Goal: Information Seeking & Learning: Learn about a topic

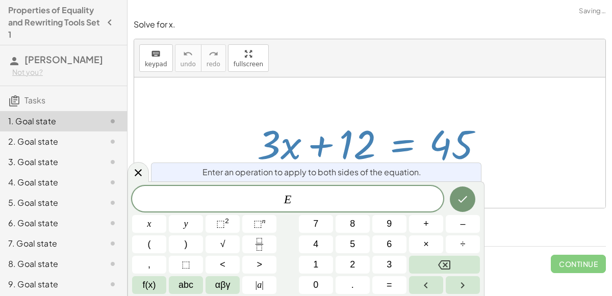
click at [464, 198] on icon "Done" at bounding box center [462, 199] width 12 height 12
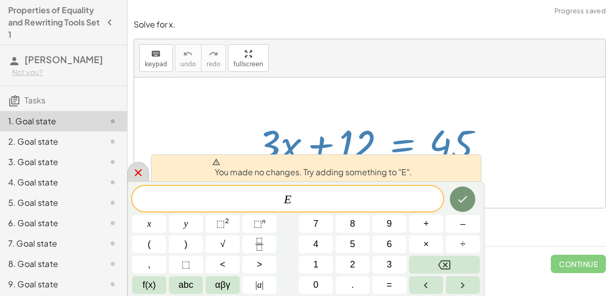
click at [135, 166] on div at bounding box center [138, 172] width 21 height 20
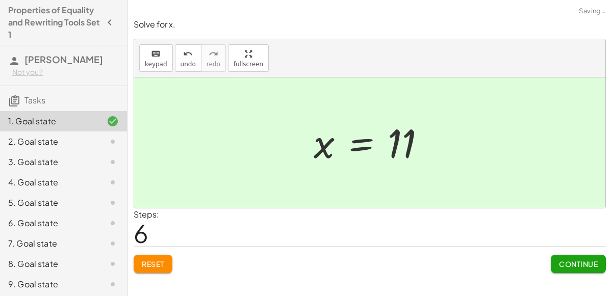
click at [585, 258] on button "Continue" at bounding box center [578, 264] width 55 height 18
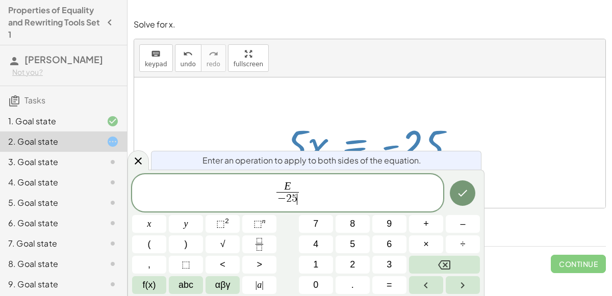
click at [462, 191] on icon "Done" at bounding box center [462, 193] width 12 height 12
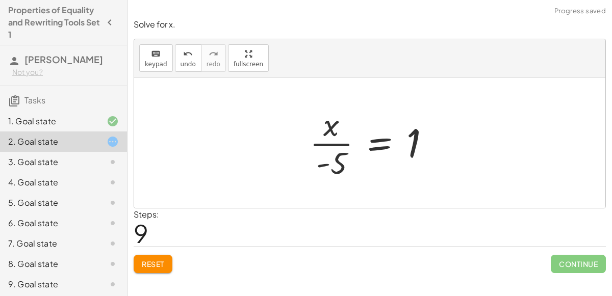
click at [169, 258] on button "Reset" at bounding box center [153, 264] width 39 height 18
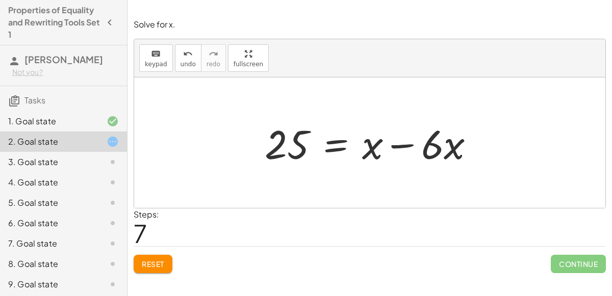
click at [612, 164] on div "Solve for x. keyboard keypad undo undo redo redo fullscreen + · 6 · x + 10 = + …" at bounding box center [370, 146] width 485 height 267
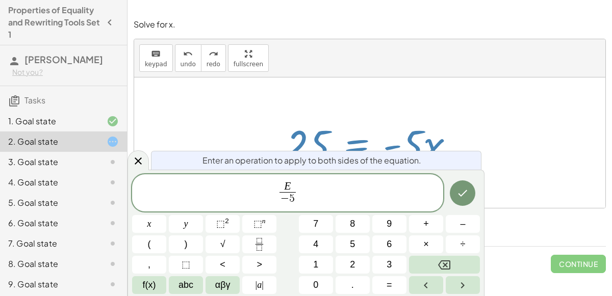
click at [461, 197] on icon "Done" at bounding box center [462, 193] width 12 height 12
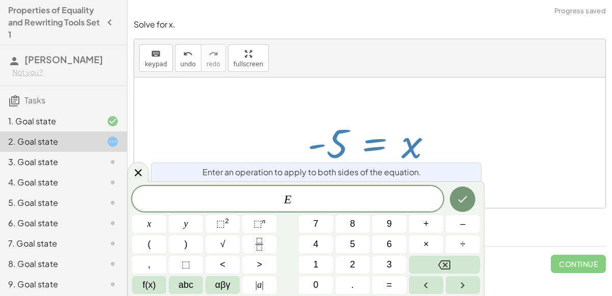
click at [147, 187] on div "E ​" at bounding box center [287, 199] width 311 height 26
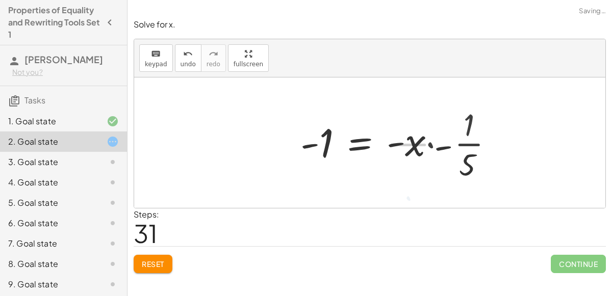
click at [172, 266] on button "Reset" at bounding box center [153, 264] width 39 height 18
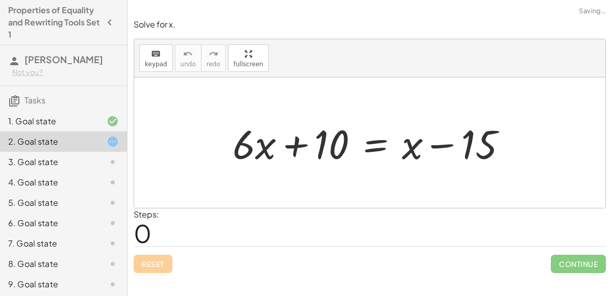
click at [177, 264] on div "Reset Continue" at bounding box center [370, 259] width 472 height 27
click at [40, 116] on div "1. Goal state" at bounding box center [49, 121] width 82 height 12
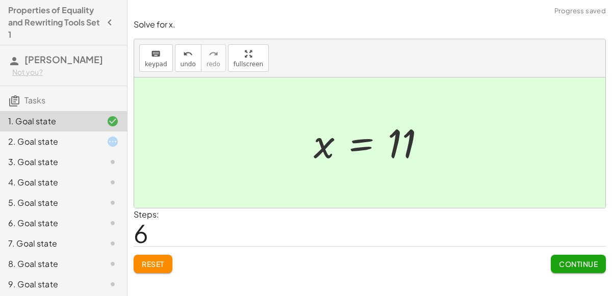
click at [153, 261] on span "Reset" at bounding box center [153, 264] width 22 height 9
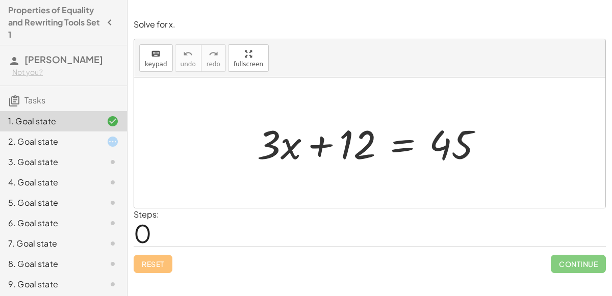
click at [59, 161] on div "3. Goal state" at bounding box center [49, 162] width 82 height 12
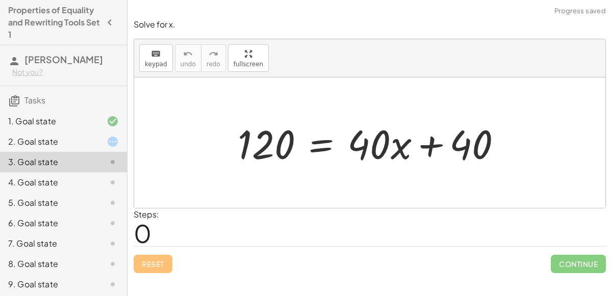
click at [109, 114] on div "1. Goal state" at bounding box center [63, 121] width 127 height 20
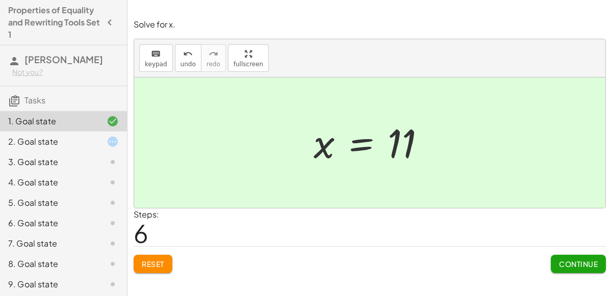
click at [565, 269] on button "Continue" at bounding box center [578, 264] width 55 height 18
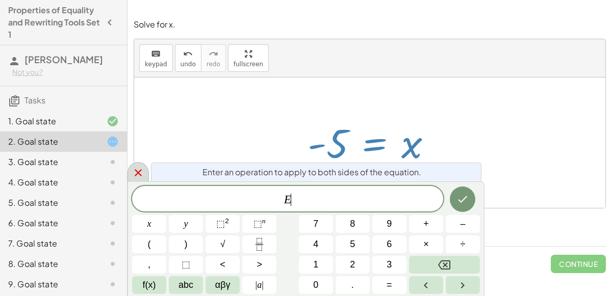
click at [138, 165] on div at bounding box center [138, 172] width 21 height 20
click at [138, 172] on icon at bounding box center [138, 172] width 7 height 7
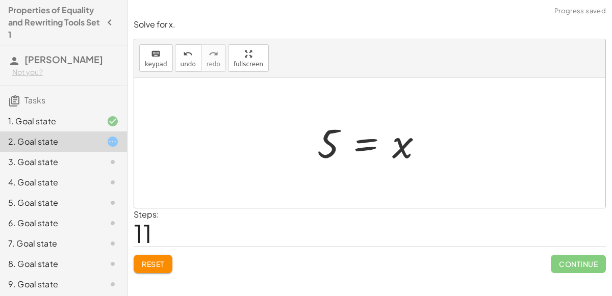
click at [159, 260] on span "Reset" at bounding box center [153, 264] width 22 height 9
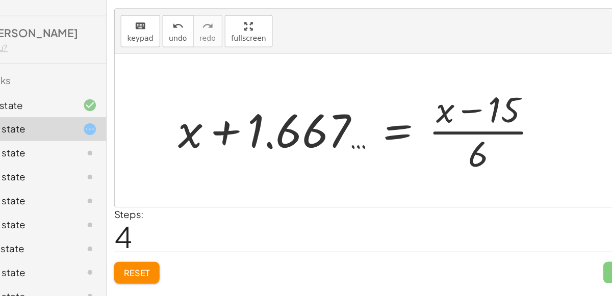
click at [148, 262] on span "Reset" at bounding box center [153, 264] width 22 height 9
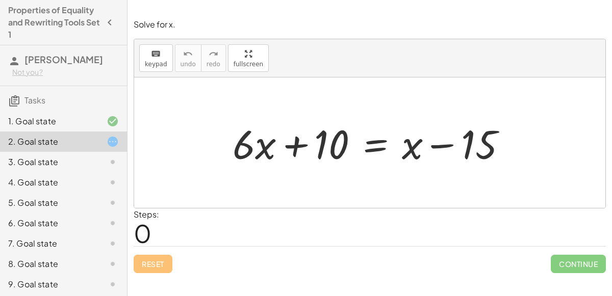
click at [389, 141] on div at bounding box center [373, 143] width 292 height 53
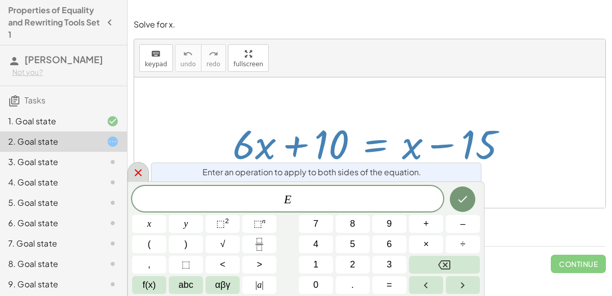
click at [137, 176] on icon at bounding box center [138, 173] width 12 height 12
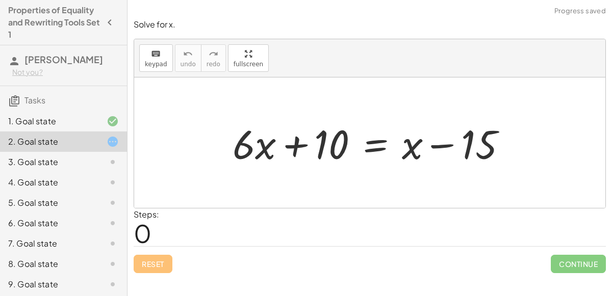
click at [292, 141] on div at bounding box center [373, 143] width 292 height 53
click at [440, 139] on div at bounding box center [373, 143] width 292 height 53
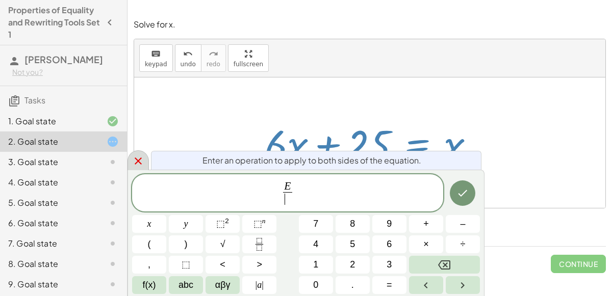
click at [138, 161] on icon at bounding box center [138, 161] width 7 height 7
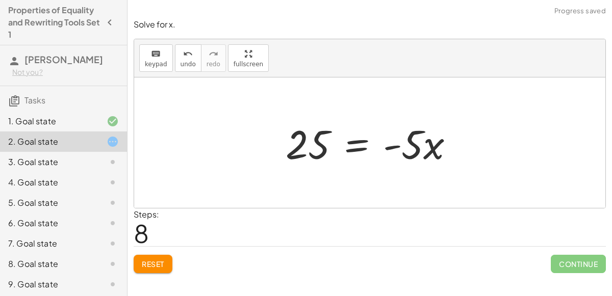
click at [153, 271] on button "Reset" at bounding box center [153, 264] width 39 height 18
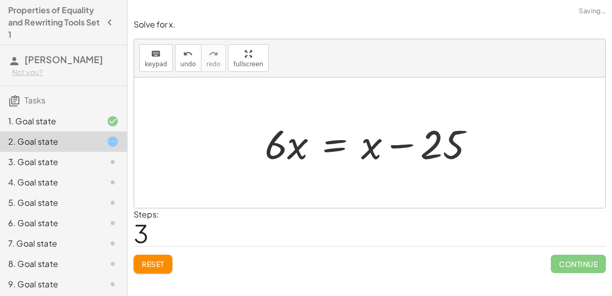
click at [478, 132] on div at bounding box center [374, 143] width 228 height 53
click at [156, 270] on button "Reset" at bounding box center [153, 264] width 39 height 18
click at [164, 266] on span "Reset" at bounding box center [153, 264] width 22 height 9
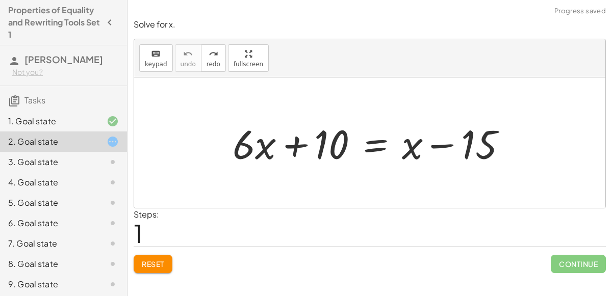
click at [161, 260] on span "Reset" at bounding box center [153, 264] width 22 height 9
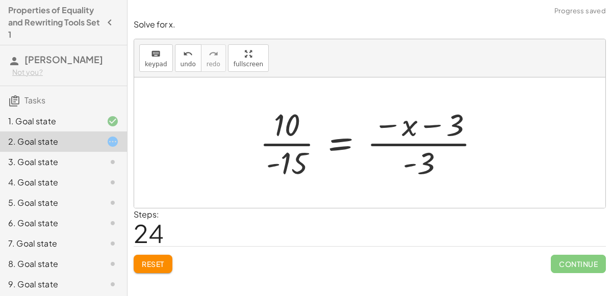
click at [170, 255] on button "Reset" at bounding box center [153, 264] width 39 height 18
click at [167, 265] on div "Reset Continue" at bounding box center [370, 259] width 472 height 27
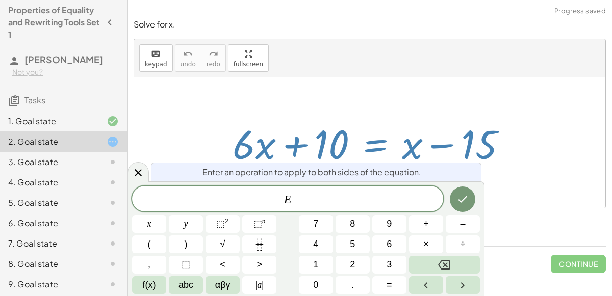
click at [271, 239] on button "Fraction" at bounding box center [259, 245] width 34 height 18
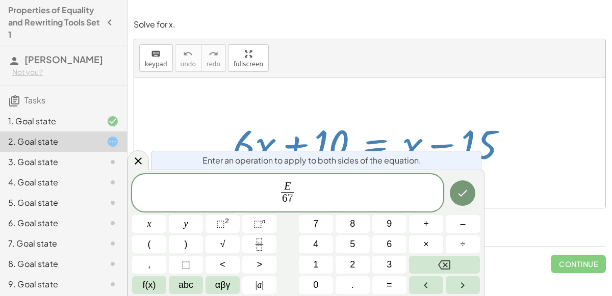
click at [467, 194] on icon "Done" at bounding box center [462, 193] width 12 height 12
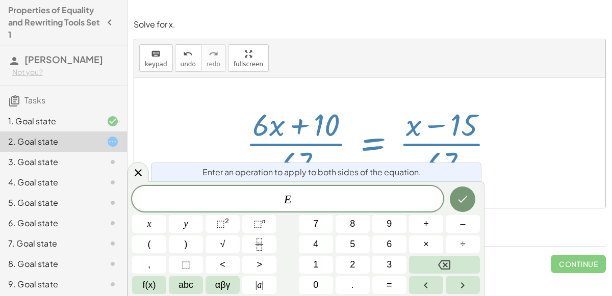
click at [228, 224] on sup "2" at bounding box center [227, 221] width 4 height 8
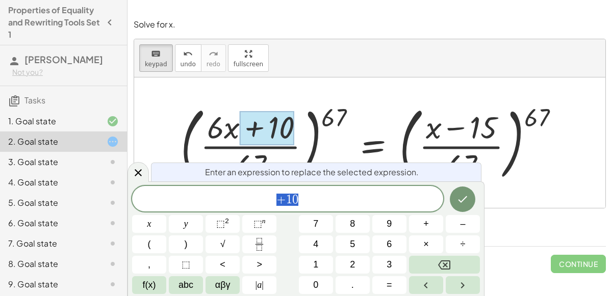
click at [80, 250] on div "7. Goal state" at bounding box center [63, 244] width 127 height 20
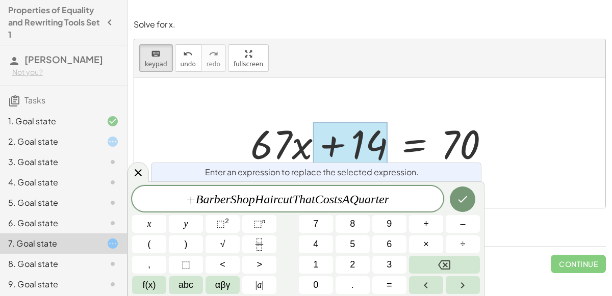
click at [465, 195] on icon "Done" at bounding box center [462, 199] width 12 height 12
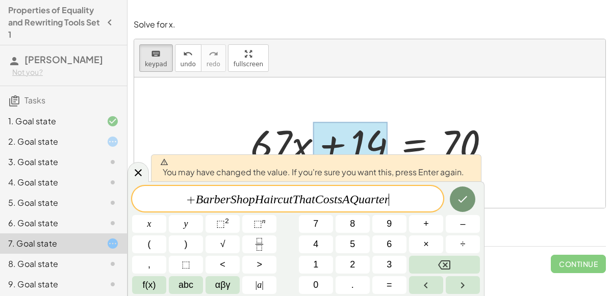
click at [467, 190] on button "Done" at bounding box center [463, 200] width 26 height 26
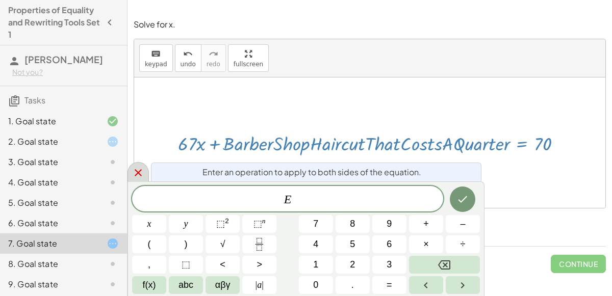
click at [139, 171] on icon at bounding box center [138, 172] width 7 height 7
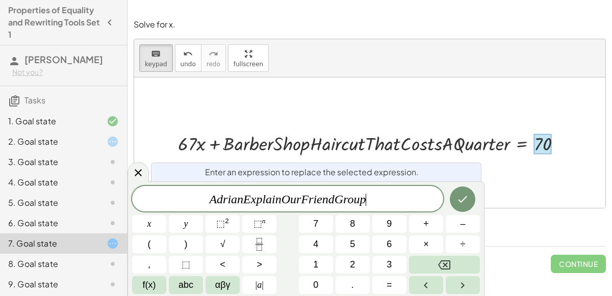
click at [467, 201] on icon "Done" at bounding box center [462, 199] width 12 height 12
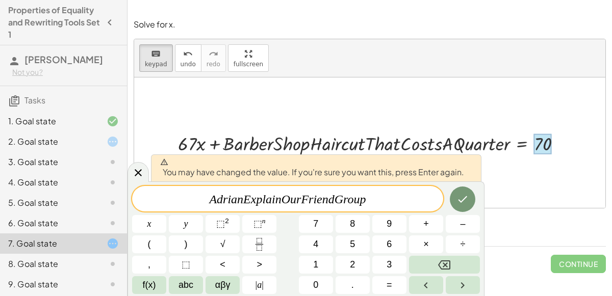
click at [466, 196] on icon "Done" at bounding box center [462, 199] width 12 height 12
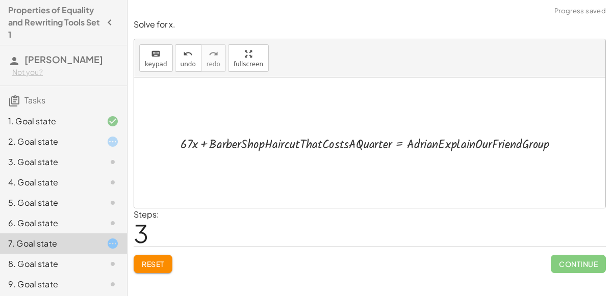
click at [549, 152] on div "+ · 8 · x + 14 = 70 + · 67 · x + 14 = 70 + · 67 · x + · B · a · r · b · e · r ·…" at bounding box center [370, 143] width 410 height 24
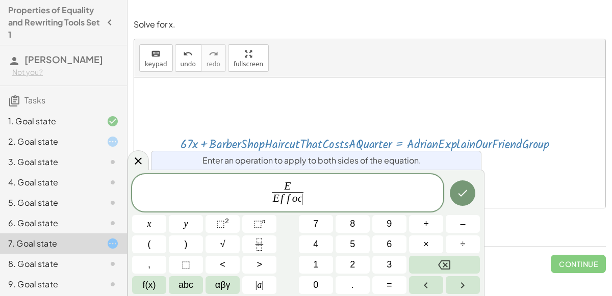
click at [462, 188] on icon "Done" at bounding box center [462, 193] width 12 height 12
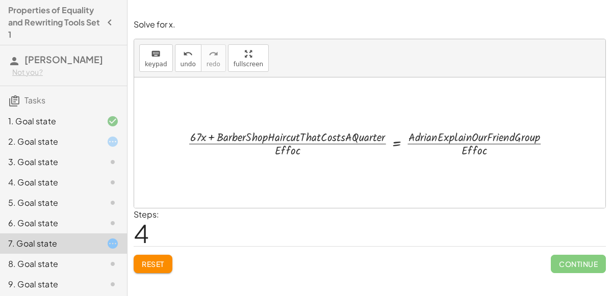
click at [393, 143] on div at bounding box center [374, 143] width 383 height 31
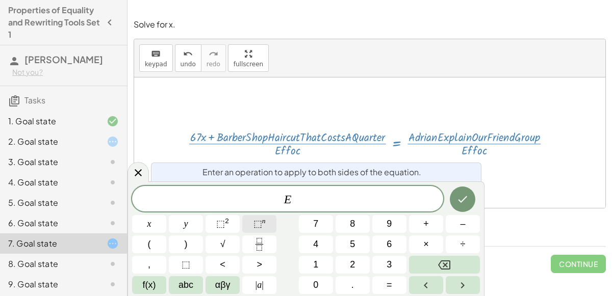
click at [267, 220] on button "⬚ n" at bounding box center [259, 224] width 34 height 18
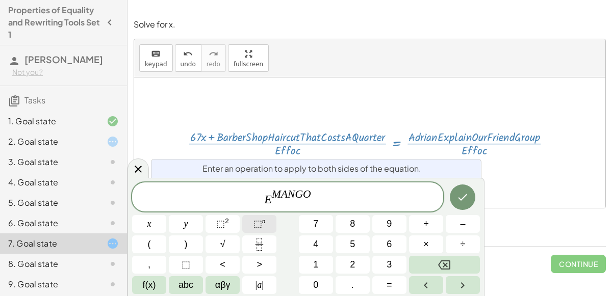
click at [467, 193] on icon "Done" at bounding box center [462, 197] width 12 height 12
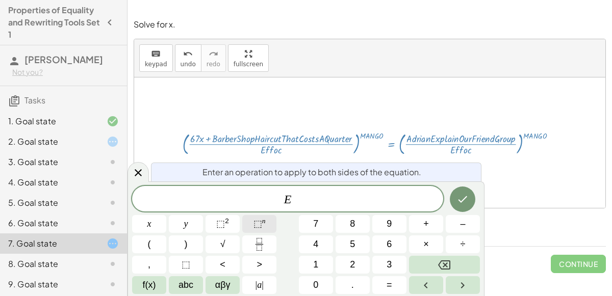
click at [230, 241] on button "√" at bounding box center [223, 245] width 34 height 18
click at [591, 291] on div "Solve for x. keyboard keypad undo undo redo redo fullscreen + · 3 · x + 12 = 45…" at bounding box center [370, 148] width 485 height 296
click at [284, 199] on span "√" at bounding box center [286, 199] width 10 height 12
click at [301, 201] on span "E ​ √" at bounding box center [287, 199] width 311 height 16
click at [299, 200] on span at bounding box center [296, 199] width 10 height 13
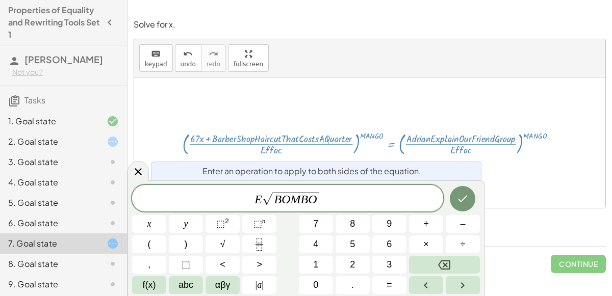
click at [465, 194] on icon "Done" at bounding box center [462, 199] width 12 height 12
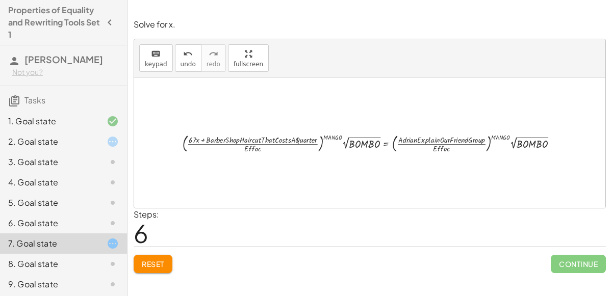
click at [551, 141] on div at bounding box center [373, 142] width 393 height 23
click at [384, 144] on div at bounding box center [373, 142] width 393 height 23
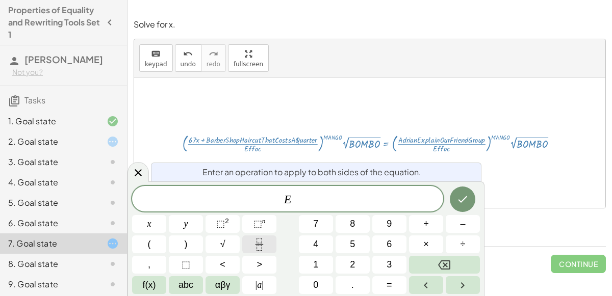
click at [252, 248] on button "Fraction" at bounding box center [259, 245] width 34 height 18
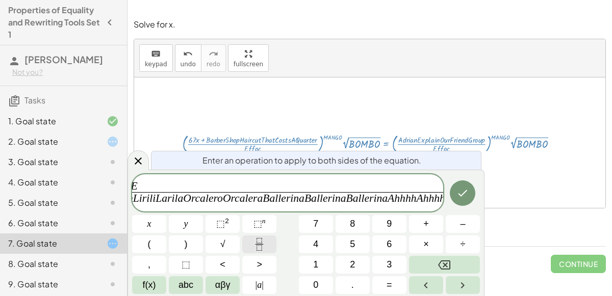
scroll to position [0, 319]
click at [460, 185] on button "Done" at bounding box center [463, 194] width 26 height 26
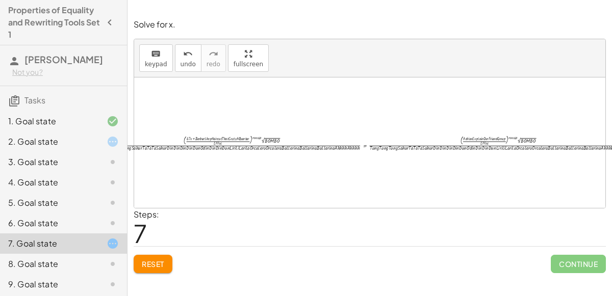
click at [151, 263] on span "Reset" at bounding box center [153, 264] width 22 height 9
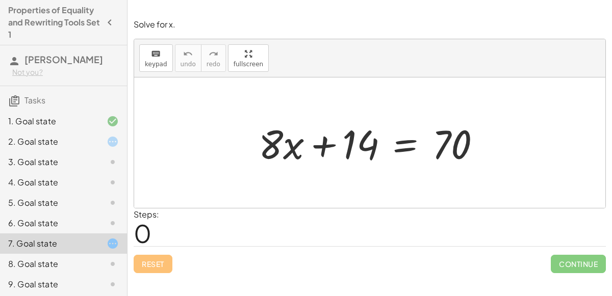
click at [38, 136] on div "2. Goal state" at bounding box center [49, 142] width 82 height 12
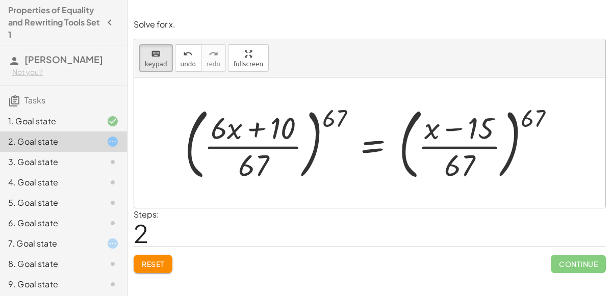
click at [372, 140] on div at bounding box center [374, 143] width 389 height 83
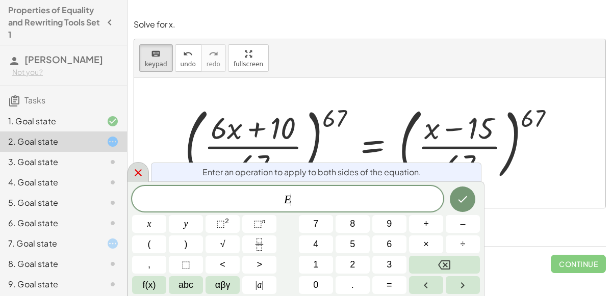
click at [134, 171] on icon at bounding box center [138, 173] width 12 height 12
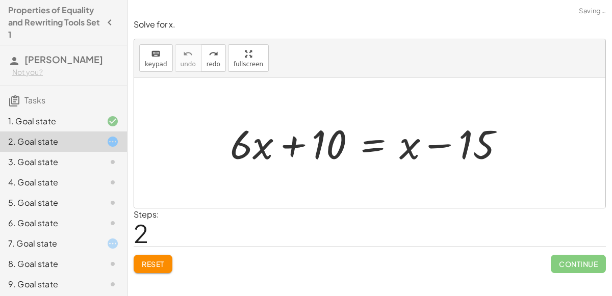
click at [157, 266] on span "Reset" at bounding box center [153, 264] width 22 height 9
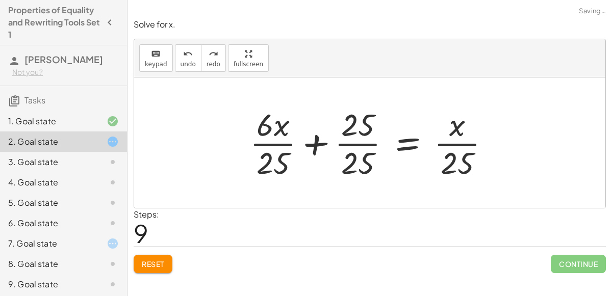
click at [166, 270] on button "Reset" at bounding box center [153, 264] width 39 height 18
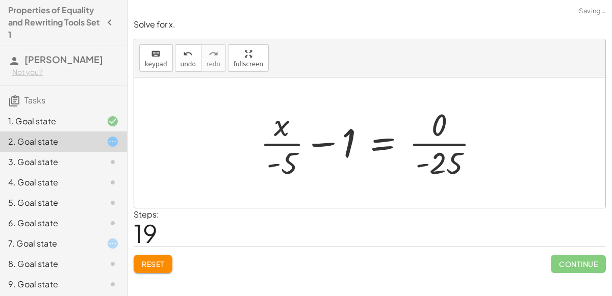
click at [162, 265] on span "Reset" at bounding box center [153, 264] width 22 height 9
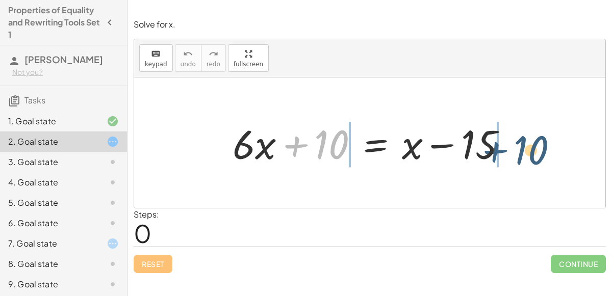
drag, startPoint x: 291, startPoint y: 145, endPoint x: 492, endPoint y: 151, distance: 201.1
click at [492, 151] on div at bounding box center [373, 143] width 292 height 53
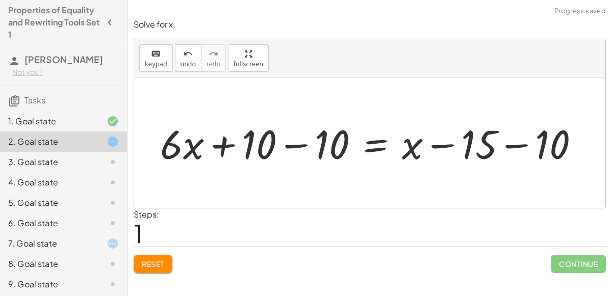
click at [494, 151] on div at bounding box center [374, 143] width 438 height 53
click at [522, 143] on div at bounding box center [374, 143] width 438 height 53
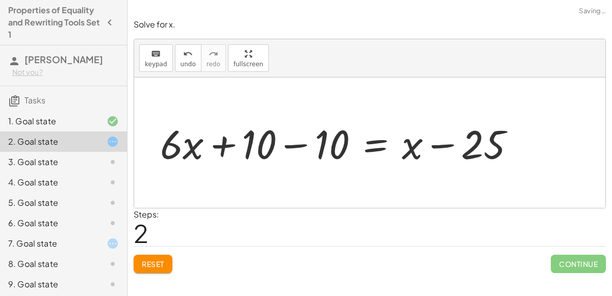
click at [296, 142] on div at bounding box center [341, 143] width 373 height 53
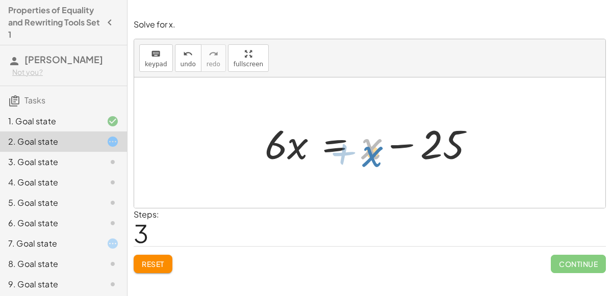
drag, startPoint x: 373, startPoint y: 142, endPoint x: 374, endPoint y: 150, distance: 8.2
click at [374, 150] on div at bounding box center [374, 143] width 228 height 53
drag, startPoint x: 374, startPoint y: 140, endPoint x: 283, endPoint y: 135, distance: 92.0
click at [283, 135] on div at bounding box center [374, 143] width 228 height 53
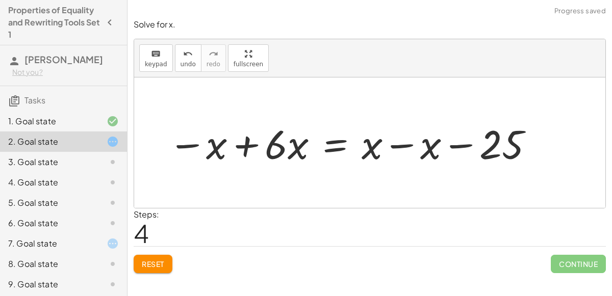
click at [291, 139] on div at bounding box center [351, 143] width 377 height 53
click at [267, 145] on div at bounding box center [351, 143] width 377 height 53
click at [252, 143] on div at bounding box center [351, 143] width 377 height 53
click at [405, 148] on div at bounding box center [404, 143] width 286 height 53
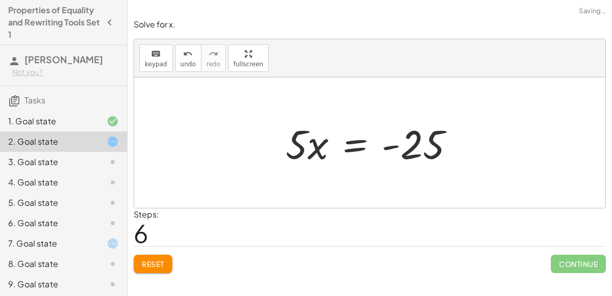
click at [392, 140] on div at bounding box center [374, 143] width 187 height 53
click at [392, 154] on div at bounding box center [374, 143] width 187 height 53
click at [363, 141] on div at bounding box center [374, 143] width 187 height 53
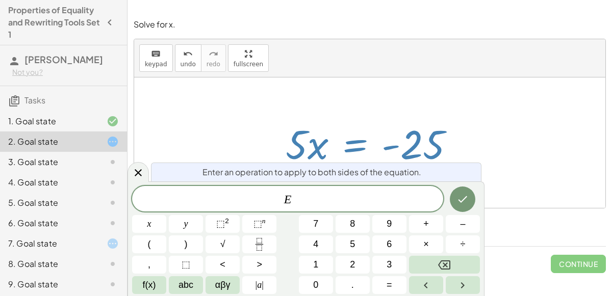
click at [137, 186] on div "Enter an operation to apply to both sides of the equation. E x y ⬚ 2 ⬚ n 7 8 9 …" at bounding box center [306, 239] width 357 height 115
click at [135, 176] on icon at bounding box center [138, 172] width 7 height 7
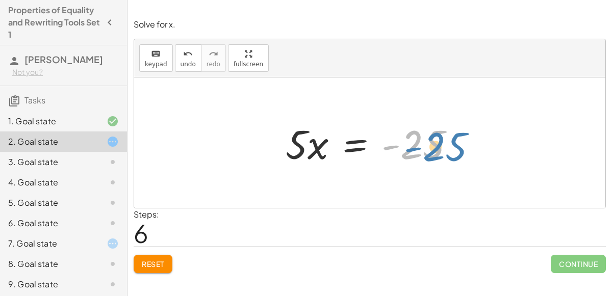
drag, startPoint x: 403, startPoint y: 144, endPoint x: 427, endPoint y: 146, distance: 24.1
click at [427, 146] on div at bounding box center [374, 143] width 187 height 53
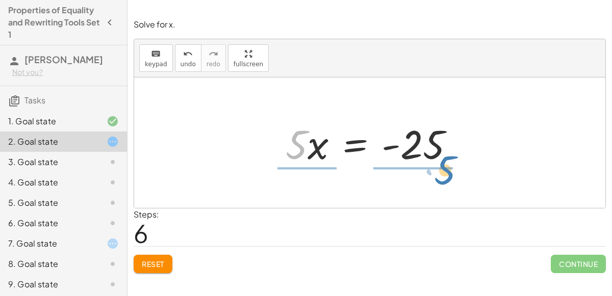
drag, startPoint x: 302, startPoint y: 148, endPoint x: 450, endPoint y: 173, distance: 150.6
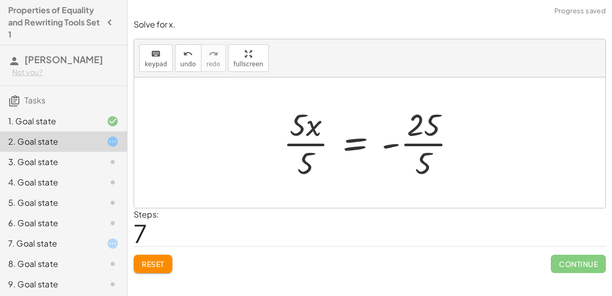
click at [313, 140] on div at bounding box center [374, 143] width 192 height 79
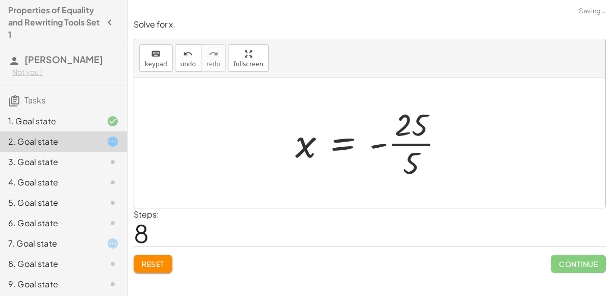
click at [398, 144] on div at bounding box center [373, 143] width 167 height 79
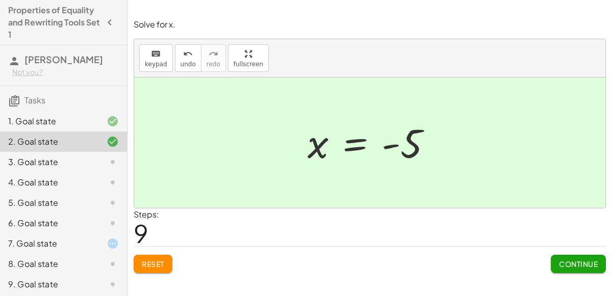
click at [168, 260] on button "Reset" at bounding box center [153, 264] width 39 height 18
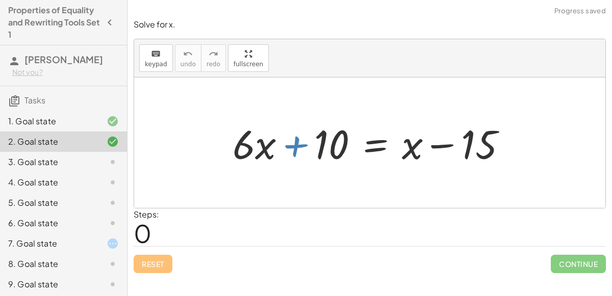
click at [310, 148] on div at bounding box center [373, 143] width 292 height 53
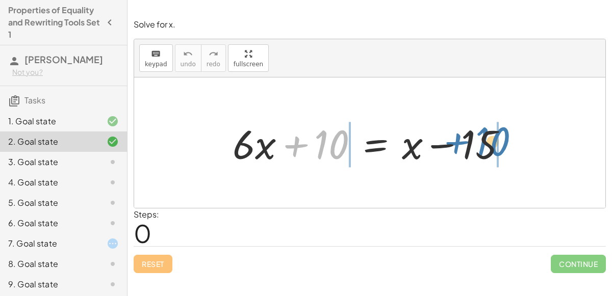
drag, startPoint x: 301, startPoint y: 147, endPoint x: 463, endPoint y: 144, distance: 161.7
click at [463, 144] on div at bounding box center [373, 143] width 292 height 53
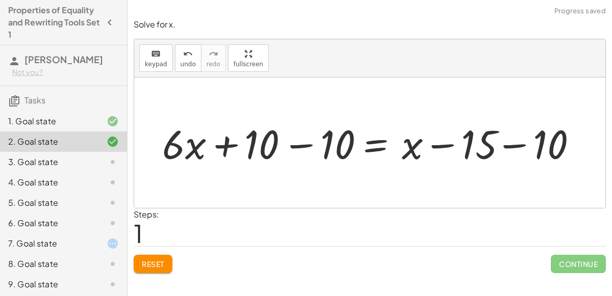
click at [463, 144] on div at bounding box center [374, 143] width 438 height 53
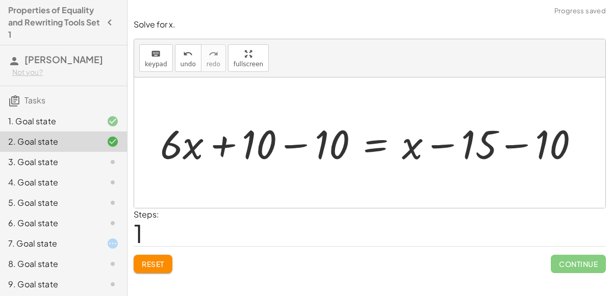
click at [483, 146] on div at bounding box center [374, 143] width 438 height 53
click at [503, 153] on div at bounding box center [374, 143] width 438 height 53
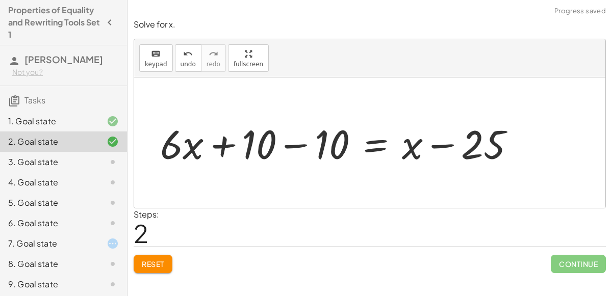
click at [297, 139] on div at bounding box center [341, 143] width 373 height 53
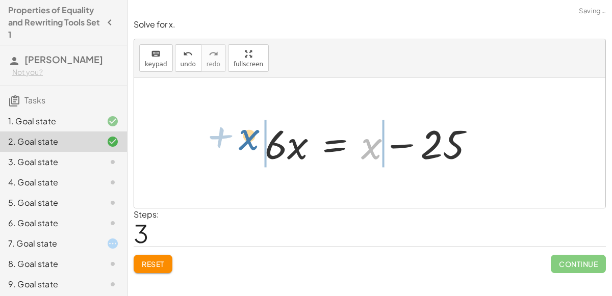
drag, startPoint x: 364, startPoint y: 151, endPoint x: 239, endPoint y: 142, distance: 124.8
click at [239, 142] on div "+ · 6 · x + 10 = + x − 15 + · 6 · x + 10 − 10 = + x − 15 − 10 + · 6 · x + 10 − …" at bounding box center [369, 143] width 471 height 131
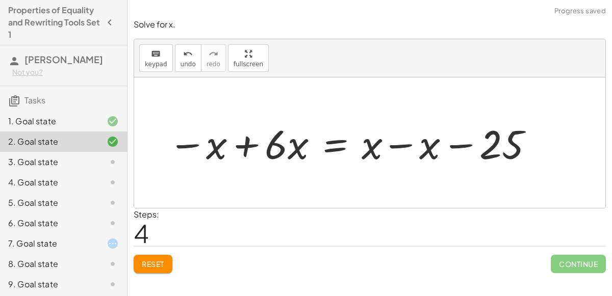
click at [281, 146] on div at bounding box center [351, 143] width 377 height 53
click at [255, 143] on div at bounding box center [351, 143] width 377 height 53
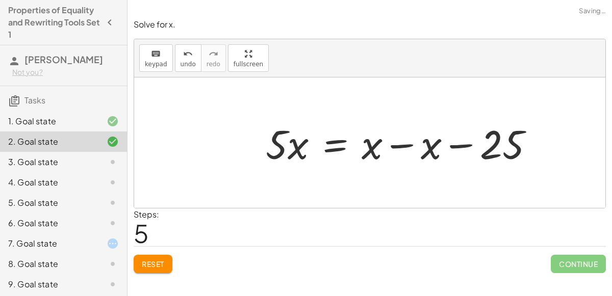
click at [400, 142] on div at bounding box center [404, 143] width 286 height 53
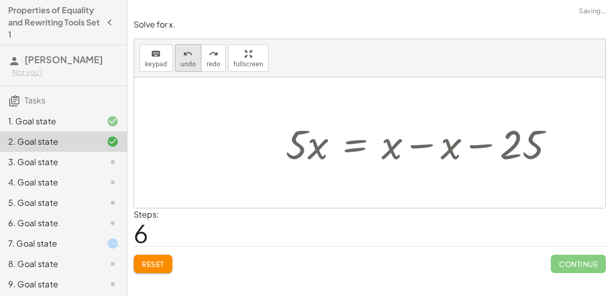
click at [188, 49] on icon "undo" at bounding box center [188, 54] width 10 height 12
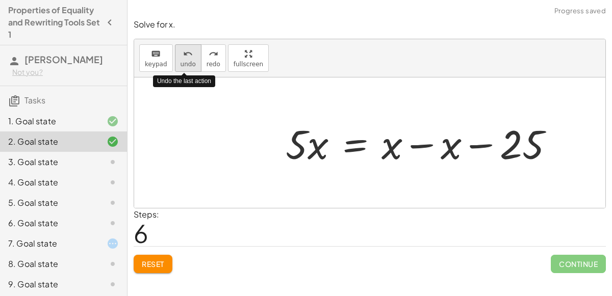
click at [188, 49] on icon "undo" at bounding box center [188, 54] width 10 height 12
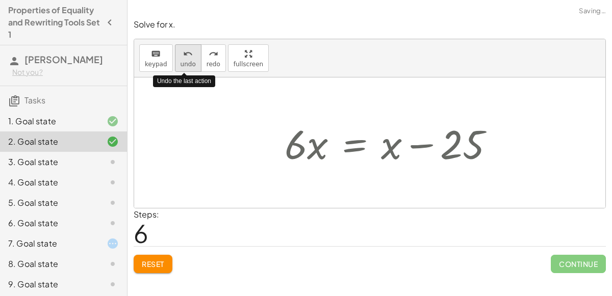
click at [188, 49] on icon "undo" at bounding box center [188, 54] width 10 height 12
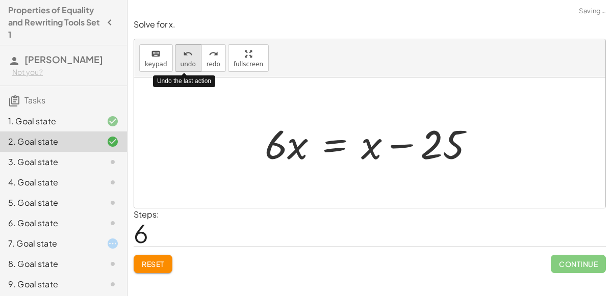
click at [188, 49] on icon "undo" at bounding box center [188, 54] width 10 height 12
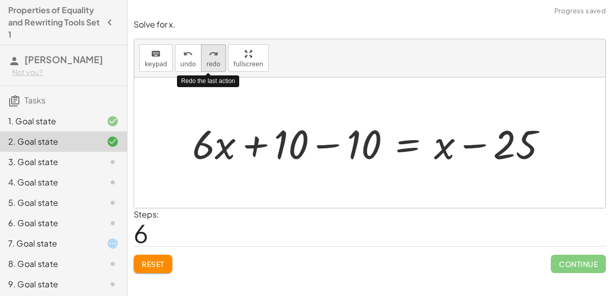
click at [209, 56] on icon "redo" at bounding box center [214, 54] width 10 height 12
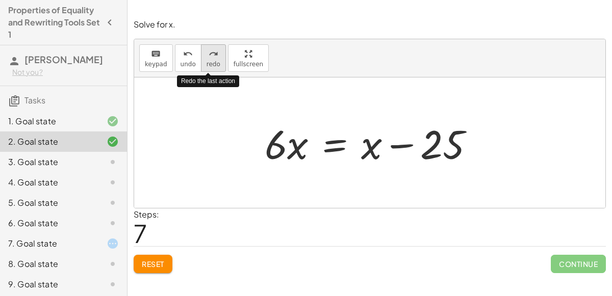
click at [209, 56] on icon "redo" at bounding box center [214, 54] width 10 height 12
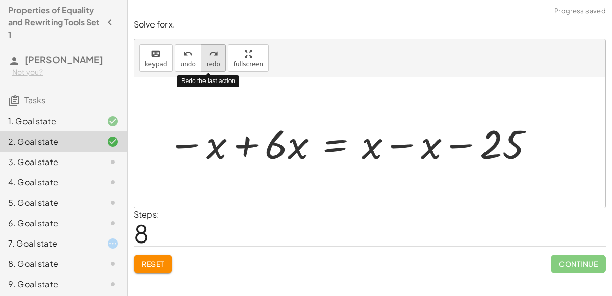
click at [209, 56] on icon "redo" at bounding box center [214, 54] width 10 height 12
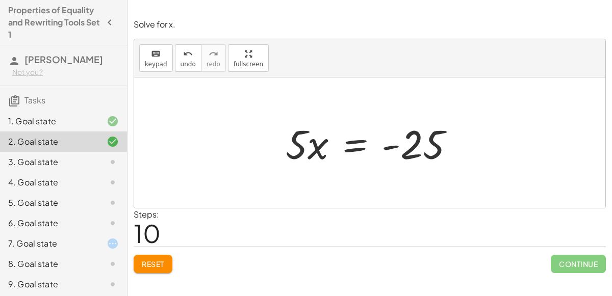
click at [581, 253] on div "Continue" at bounding box center [578, 260] width 55 height 27
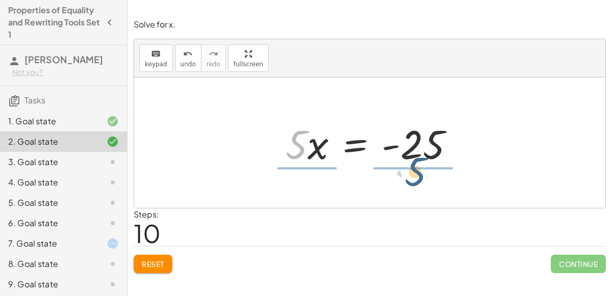
drag, startPoint x: 298, startPoint y: 141, endPoint x: 420, endPoint y: 165, distance: 124.6
click at [420, 165] on div at bounding box center [374, 143] width 187 height 53
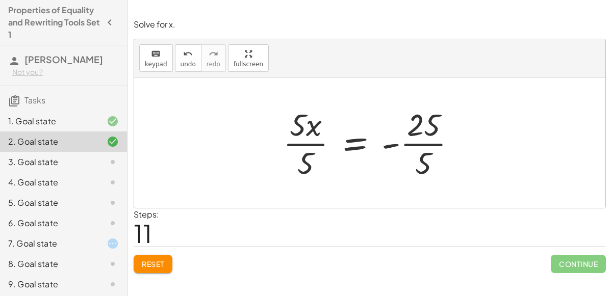
click at [396, 144] on div at bounding box center [374, 143] width 192 height 79
click at [420, 145] on div at bounding box center [374, 143] width 192 height 79
click at [307, 144] on div at bounding box center [361, 143] width 167 height 79
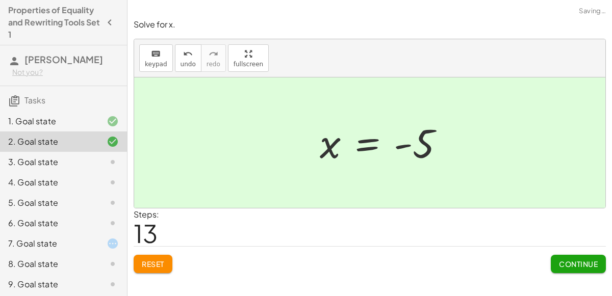
click at [586, 255] on button "Continue" at bounding box center [578, 264] width 55 height 18
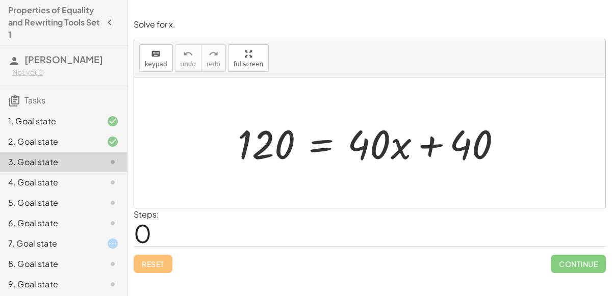
click at [426, 144] on div at bounding box center [374, 143] width 283 height 53
click at [390, 144] on div at bounding box center [374, 143] width 283 height 53
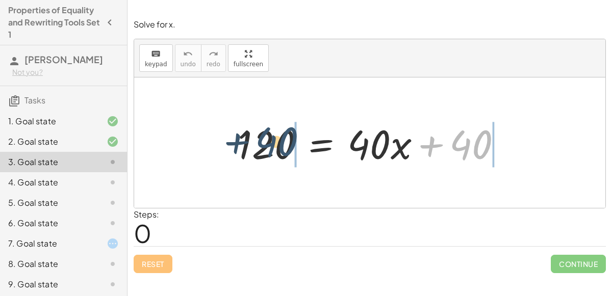
drag, startPoint x: 461, startPoint y: 142, endPoint x: 264, endPoint y: 139, distance: 197.4
click at [264, 139] on div at bounding box center [374, 143] width 283 height 53
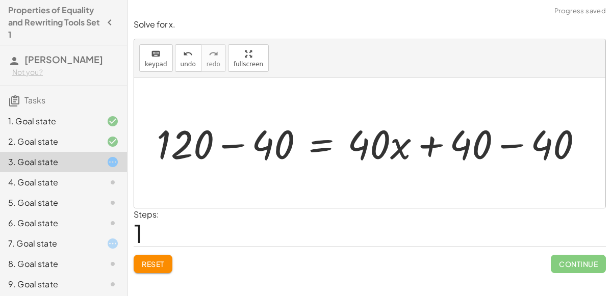
click at [264, 139] on div at bounding box center [373, 143] width 445 height 53
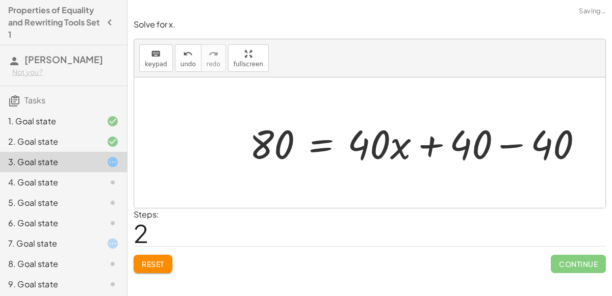
click at [536, 144] on div at bounding box center [420, 143] width 352 height 53
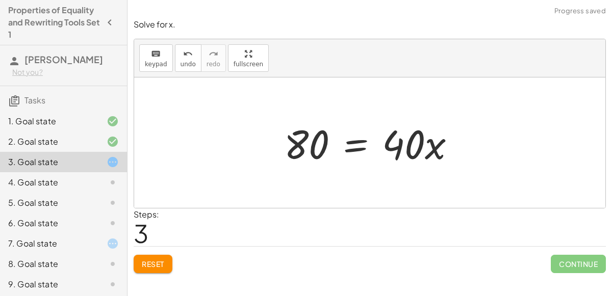
click at [351, 149] on div at bounding box center [374, 143] width 190 height 53
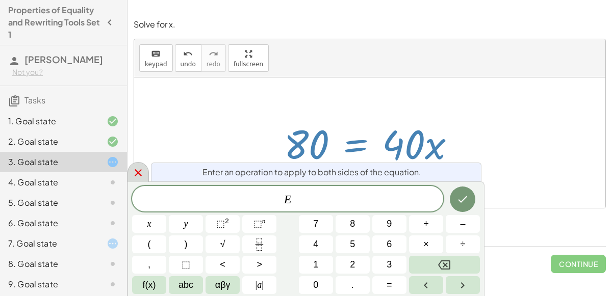
click at [134, 170] on icon at bounding box center [138, 173] width 12 height 12
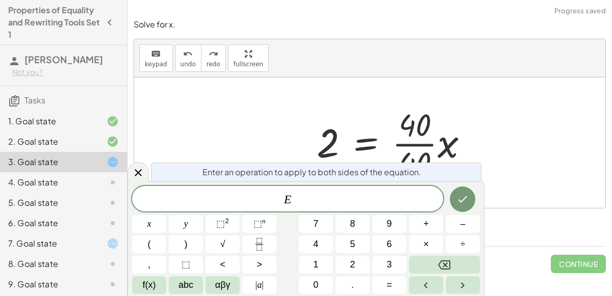
click at [123, 163] on div "3. Goal state" at bounding box center [63, 162] width 127 height 20
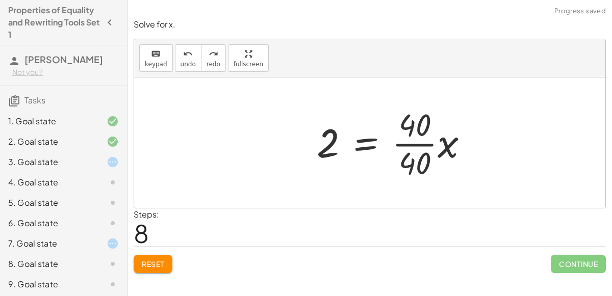
click at [138, 285] on div "Solve for x. keyboard keypad undo undo redo redo fullscreen + · 3 · x + 12 = 45…" at bounding box center [370, 148] width 485 height 296
click at [153, 264] on span "Reset" at bounding box center [153, 264] width 22 height 9
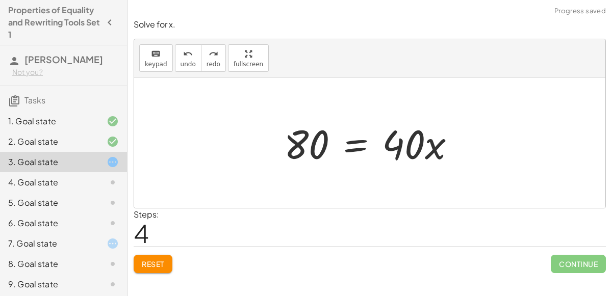
click at [162, 266] on span "Reset" at bounding box center [153, 264] width 22 height 9
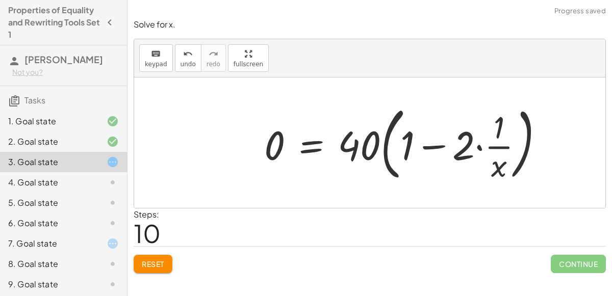
click at [142, 266] on span "Reset" at bounding box center [153, 264] width 22 height 9
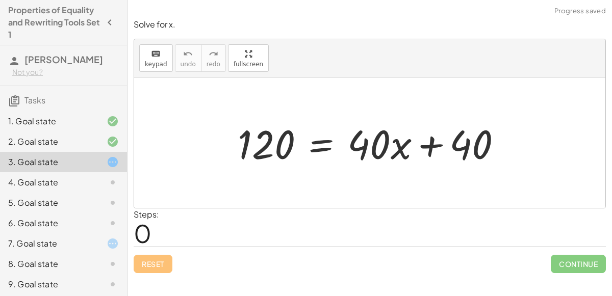
click at [148, 260] on div "Reset Continue" at bounding box center [370, 259] width 472 height 27
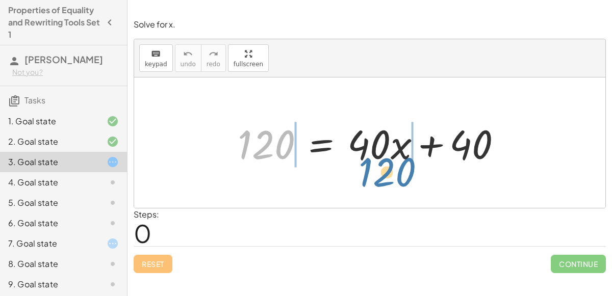
drag, startPoint x: 275, startPoint y: 145, endPoint x: 396, endPoint y: 173, distance: 124.0
click at [396, 173] on div "120 120 = + · 40 · x + 40" at bounding box center [369, 143] width 471 height 131
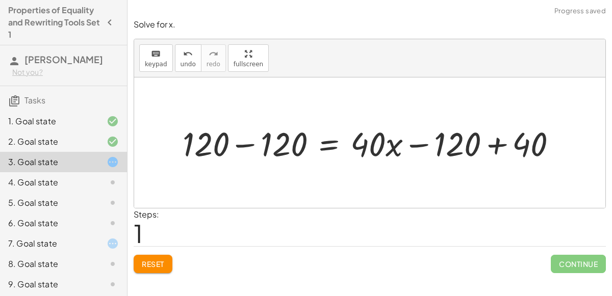
click at [254, 140] on div at bounding box center [373, 143] width 393 height 44
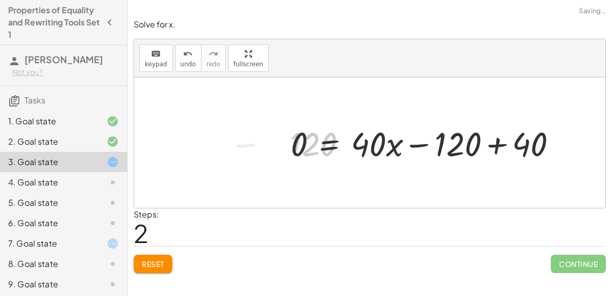
click at [466, 144] on div at bounding box center [428, 143] width 285 height 44
click at [444, 144] on div at bounding box center [428, 143] width 285 height 44
click at [489, 145] on div at bounding box center [428, 143] width 285 height 44
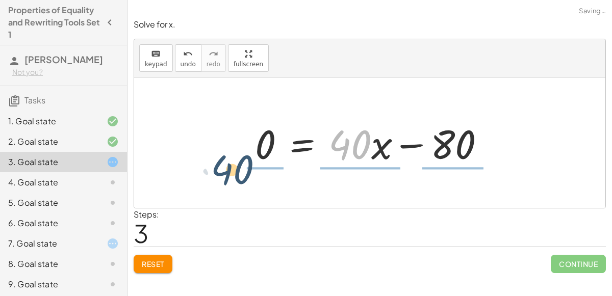
drag, startPoint x: 360, startPoint y: 143, endPoint x: 243, endPoint y: 167, distance: 119.2
click at [243, 167] on div "120 = + · 40 · x + 40 + 120 − 120 = + · 40 · x − 120 + 40 0 = + · 40 · x − 120 …" at bounding box center [370, 143] width 261 height 58
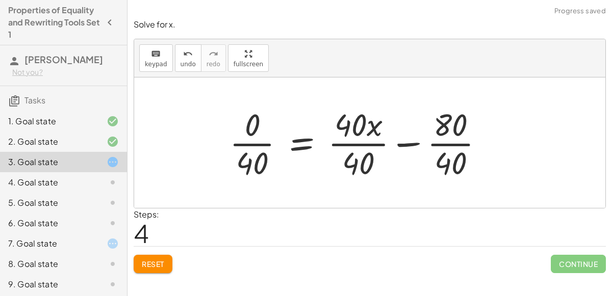
click at [265, 141] on div at bounding box center [360, 143] width 273 height 79
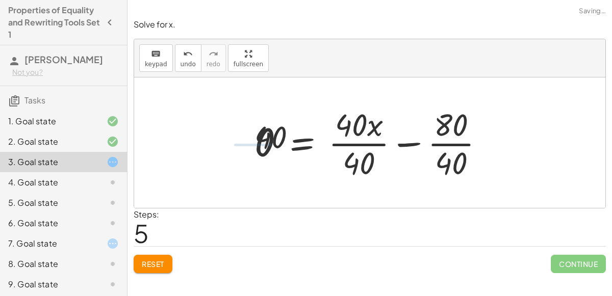
click at [353, 146] on div at bounding box center [374, 143] width 248 height 79
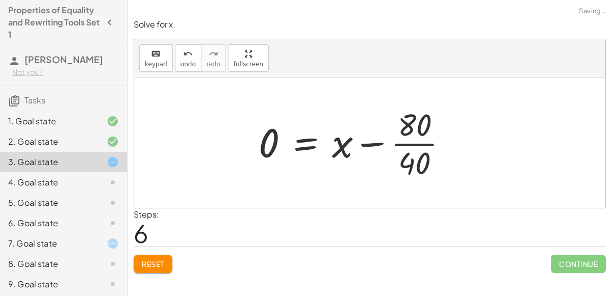
click at [409, 147] on div at bounding box center [357, 143] width 208 height 79
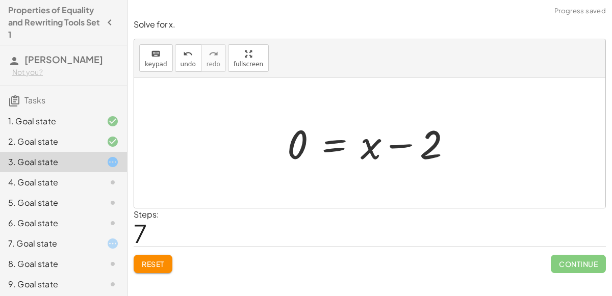
click at [396, 145] on div at bounding box center [373, 143] width 183 height 53
click at [397, 145] on div at bounding box center [374, 143] width 183 height 53
drag, startPoint x: 428, startPoint y: 147, endPoint x: 256, endPoint y: 130, distance: 173.3
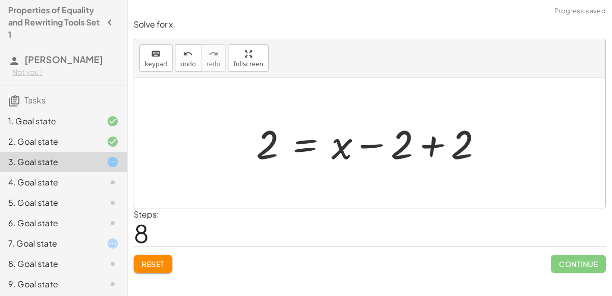
click at [433, 147] on div at bounding box center [373, 143] width 245 height 53
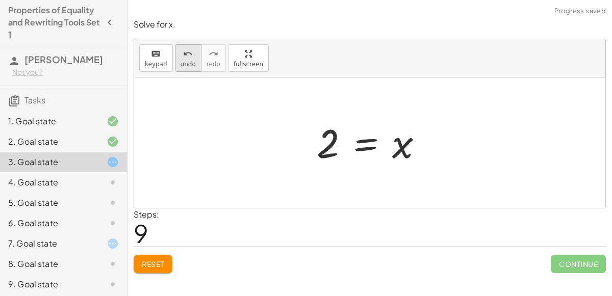
click at [183, 56] on icon "undo" at bounding box center [188, 54] width 10 height 12
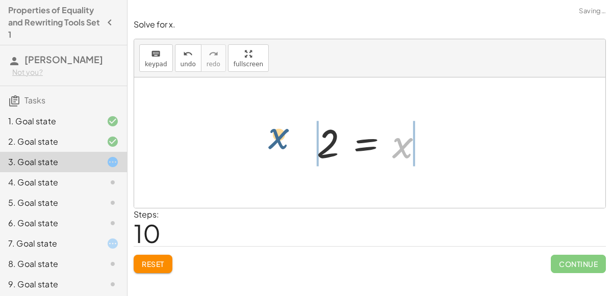
drag, startPoint x: 402, startPoint y: 142, endPoint x: 277, endPoint y: 134, distance: 125.2
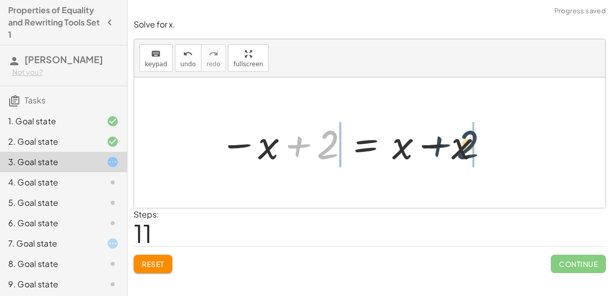
drag, startPoint x: 329, startPoint y: 145, endPoint x: 480, endPoint y: 151, distance: 151.6
click at [480, 151] on div at bounding box center [352, 143] width 274 height 53
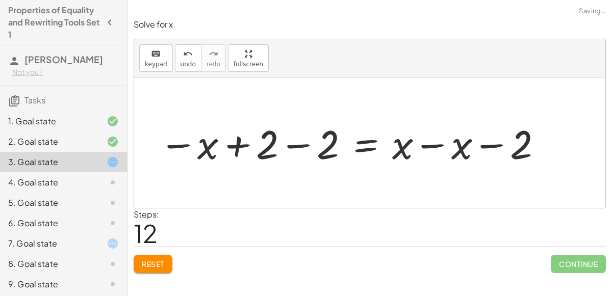
click at [443, 146] on div at bounding box center [351, 143] width 395 height 53
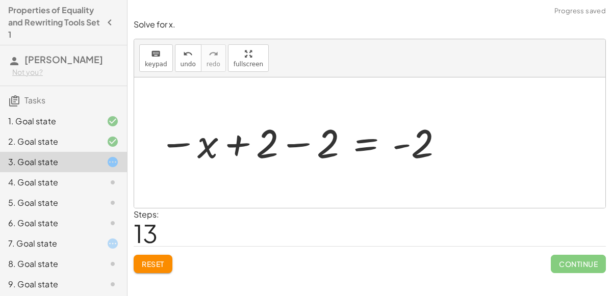
click at [411, 146] on div at bounding box center [301, 143] width 295 height 50
click at [298, 147] on div at bounding box center [301, 143] width 295 height 50
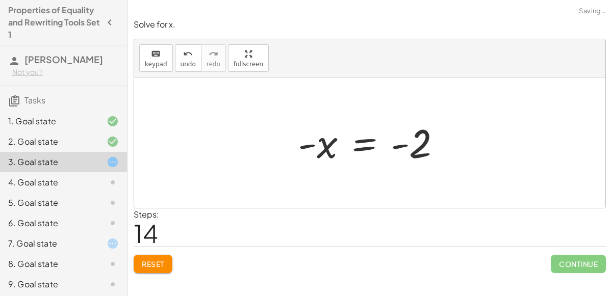
click at [321, 142] on div at bounding box center [374, 143] width 162 height 50
click at [362, 149] on div at bounding box center [374, 143] width 162 height 50
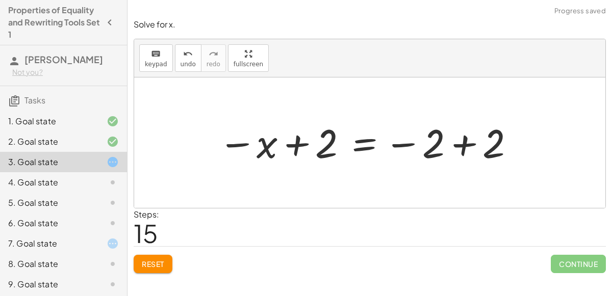
click at [465, 145] on div at bounding box center [367, 143] width 308 height 50
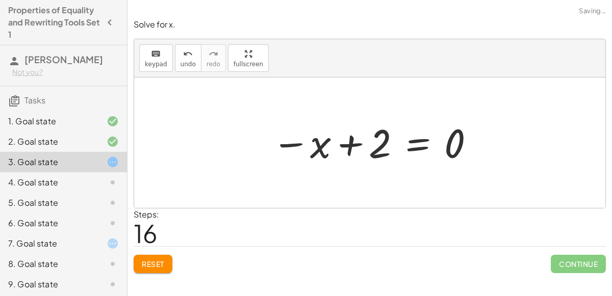
click at [353, 163] on div at bounding box center [374, 143] width 214 height 50
click at [151, 260] on span "Reset" at bounding box center [153, 264] width 22 height 9
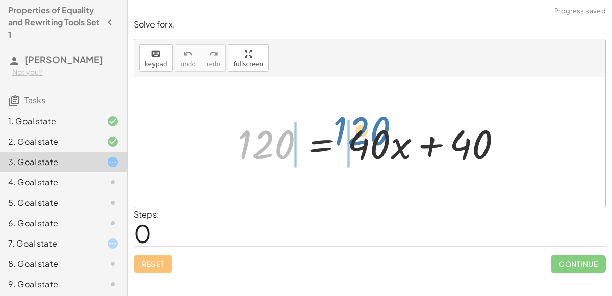
drag, startPoint x: 250, startPoint y: 149, endPoint x: 213, endPoint y: 163, distance: 39.4
click at [213, 163] on div "120 120 = + · 40 · x + 40" at bounding box center [369, 143] width 471 height 131
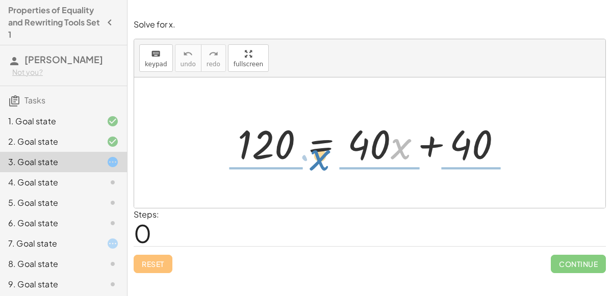
drag, startPoint x: 397, startPoint y: 151, endPoint x: 253, endPoint y: 175, distance: 145.8
click at [253, 175] on div "· x + · 40 120 = + · 40 · x + 40" at bounding box center [369, 143] width 471 height 131
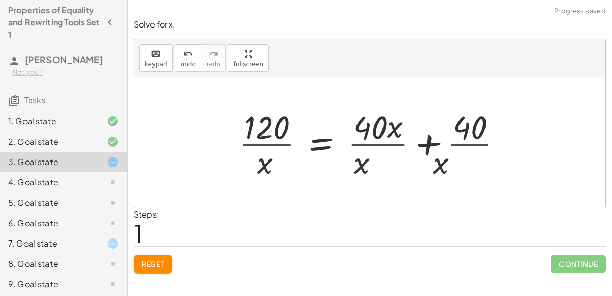
click at [266, 142] on div at bounding box center [375, 143] width 282 height 79
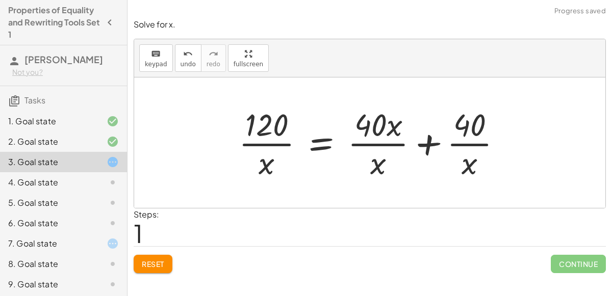
click at [399, 145] on div at bounding box center [375, 143] width 282 height 79
click at [458, 143] on div at bounding box center [375, 143] width 282 height 79
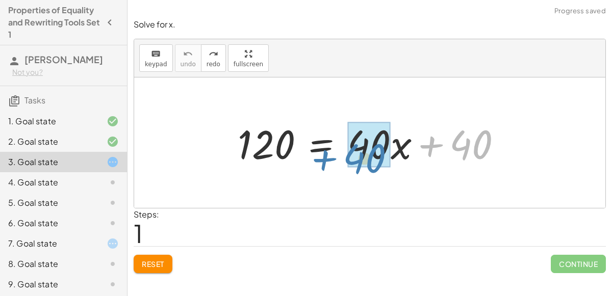
drag, startPoint x: 441, startPoint y: 148, endPoint x: 327, endPoint y: 162, distance: 114.1
click at [327, 162] on div at bounding box center [374, 143] width 283 height 53
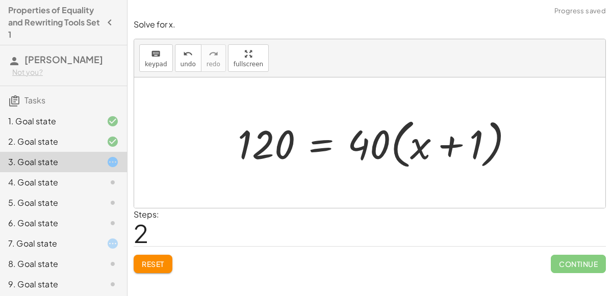
click at [455, 144] on div at bounding box center [380, 143] width 294 height 59
drag, startPoint x: 422, startPoint y: 150, endPoint x: 485, endPoint y: 147, distance: 62.8
click at [439, 148] on div at bounding box center [380, 143] width 294 height 59
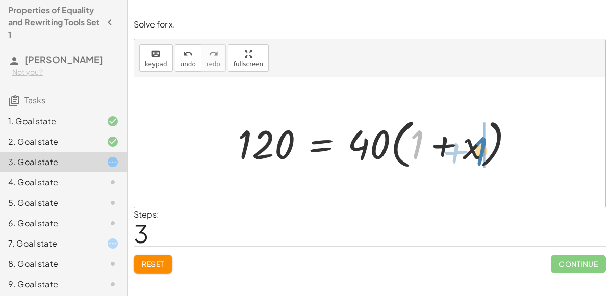
drag, startPoint x: 419, startPoint y: 140, endPoint x: 487, endPoint y: 146, distance: 67.6
click at [487, 146] on div at bounding box center [380, 143] width 294 height 59
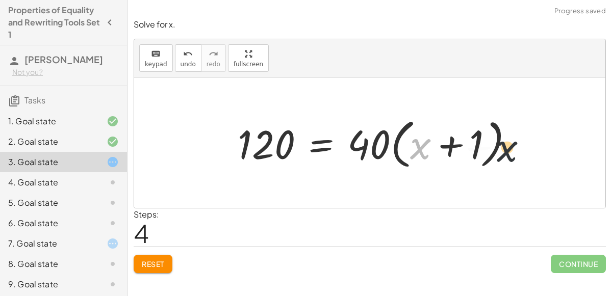
drag, startPoint x: 423, startPoint y: 143, endPoint x: 526, endPoint y: 145, distance: 103.1
click at [526, 145] on div at bounding box center [380, 143] width 294 height 59
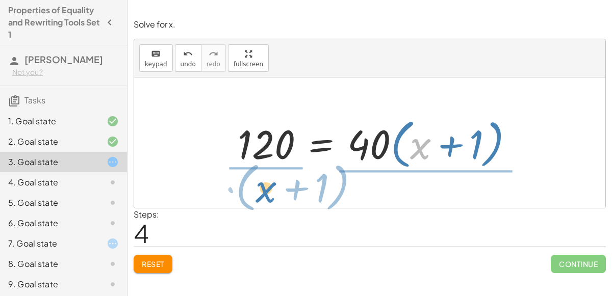
drag, startPoint x: 419, startPoint y: 143, endPoint x: 272, endPoint y: 187, distance: 153.8
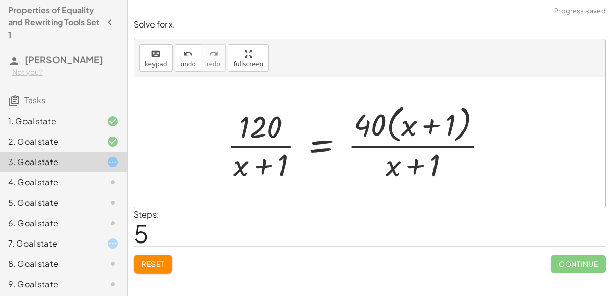
click at [382, 141] on div at bounding box center [361, 142] width 280 height 83
click at [383, 144] on div at bounding box center [361, 142] width 280 height 83
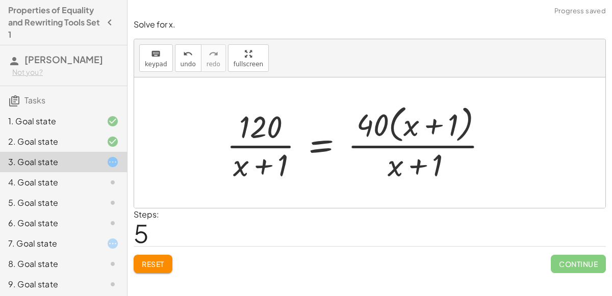
click at [370, 119] on div at bounding box center [361, 142] width 280 height 83
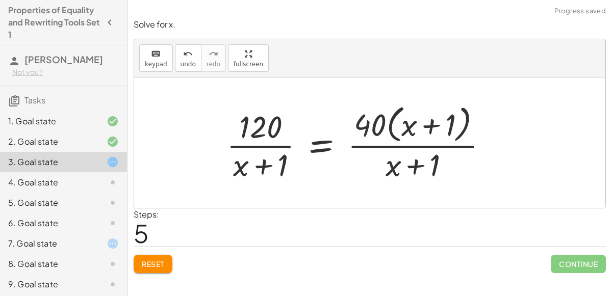
click at [366, 119] on div at bounding box center [361, 142] width 280 height 83
click at [184, 71] on div "keyboard keypad undo [PERSON_NAME] redo fullscreen" at bounding box center [369, 58] width 471 height 38
click at [175, 59] on button "undo undo" at bounding box center [188, 58] width 27 height 28
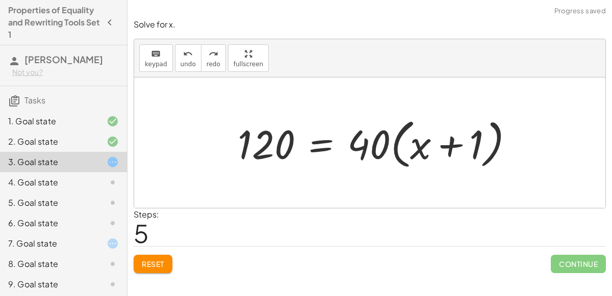
click at [161, 257] on button "Reset" at bounding box center [153, 264] width 39 height 18
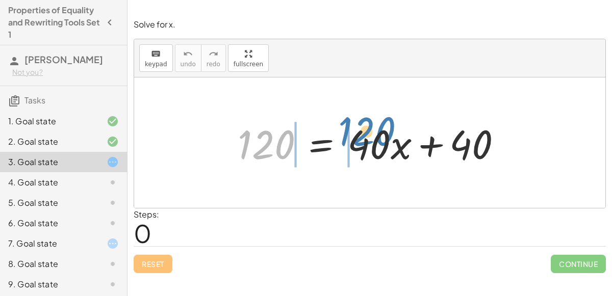
drag, startPoint x: 270, startPoint y: 152, endPoint x: 371, endPoint y: 139, distance: 101.9
click at [371, 139] on div at bounding box center [374, 143] width 283 height 53
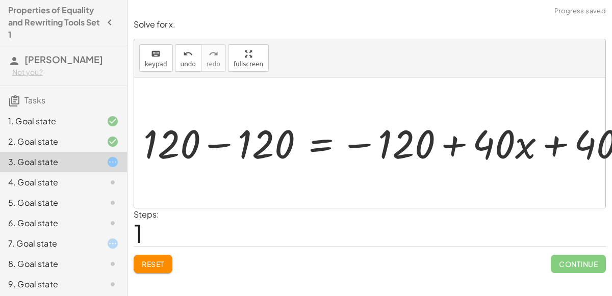
click at [367, 139] on div at bounding box center [376, 142] width 394 height 41
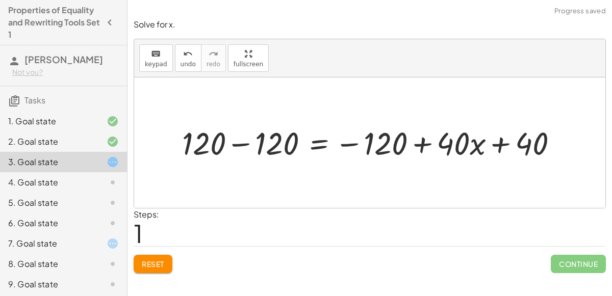
click at [419, 148] on div at bounding box center [374, 142] width 394 height 41
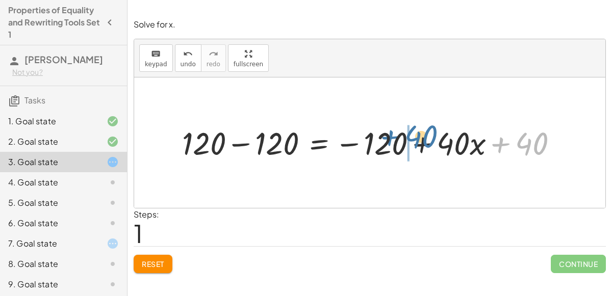
drag, startPoint x: 503, startPoint y: 147, endPoint x: 381, endPoint y: 141, distance: 122.6
click at [381, 141] on div at bounding box center [374, 142] width 394 height 41
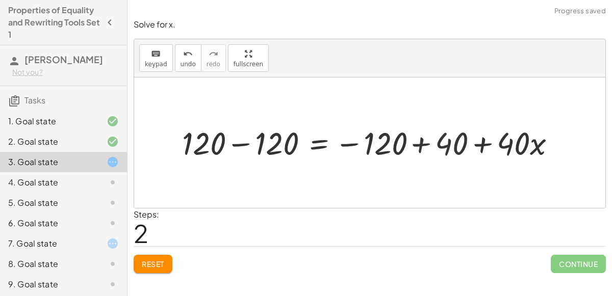
click at [382, 141] on div at bounding box center [374, 142] width 394 height 41
click at [432, 142] on div at bounding box center [374, 142] width 394 height 41
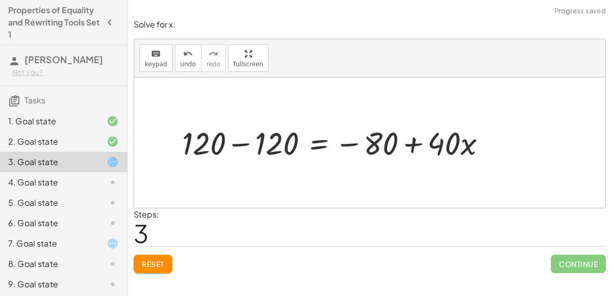
click at [235, 151] on div at bounding box center [338, 142] width 322 height 41
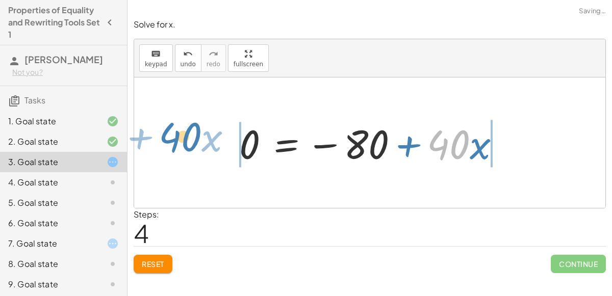
drag, startPoint x: 440, startPoint y: 142, endPoint x: 171, endPoint y: 135, distance: 268.9
click at [171, 135] on div "120 = + · 40 · x + 40 + 120 − 120 = − 120 + · 40 · x + 40 + 120 − 120 = − 120 +…" at bounding box center [369, 143] width 471 height 131
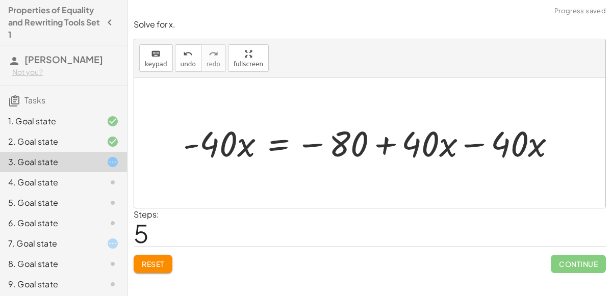
click at [462, 144] on div at bounding box center [373, 142] width 391 height 46
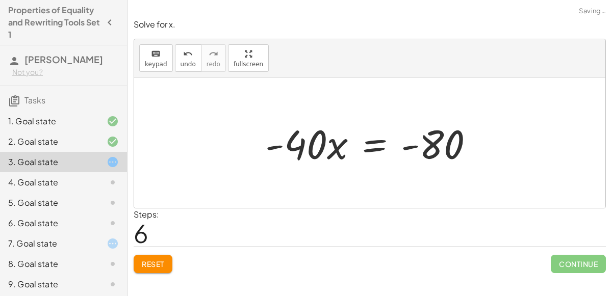
click at [307, 148] on div at bounding box center [373, 143] width 227 height 53
click at [146, 263] on span "Reset" at bounding box center [153, 264] width 22 height 9
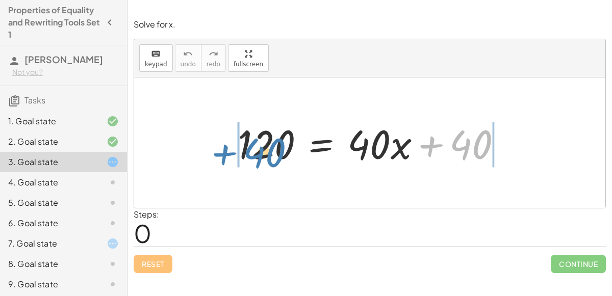
drag, startPoint x: 472, startPoint y: 150, endPoint x: 263, endPoint y: 158, distance: 208.8
click at [263, 158] on div at bounding box center [374, 143] width 283 height 53
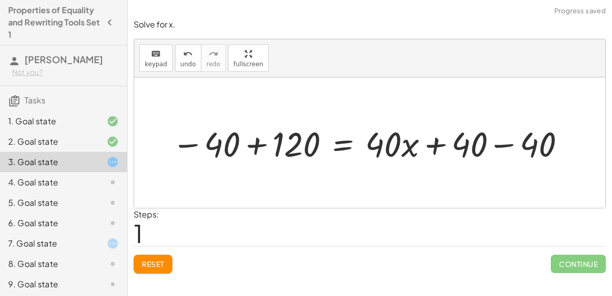
click at [231, 158] on div at bounding box center [369, 143] width 393 height 44
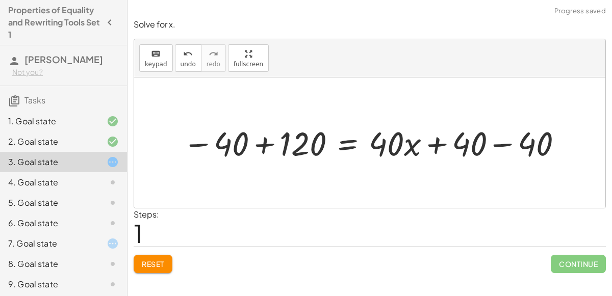
click at [259, 145] on div at bounding box center [373, 143] width 393 height 44
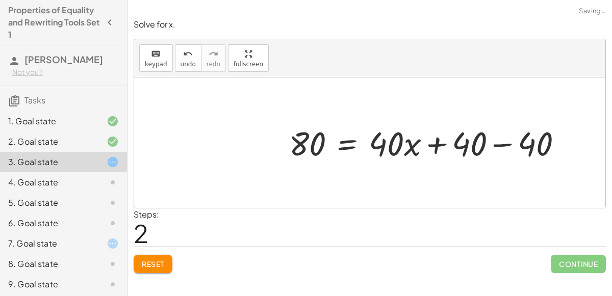
click at [513, 139] on div at bounding box center [430, 143] width 292 height 44
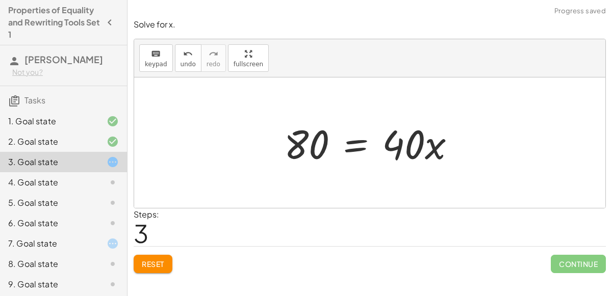
click at [359, 144] on div at bounding box center [374, 143] width 190 height 53
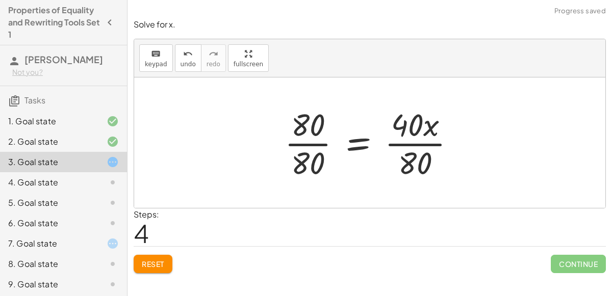
click at [406, 142] on div at bounding box center [374, 143] width 189 height 79
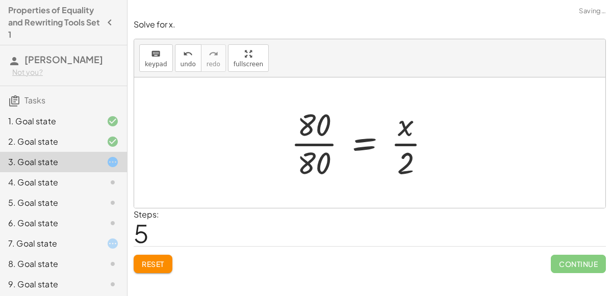
click at [399, 141] on div at bounding box center [365, 143] width 158 height 79
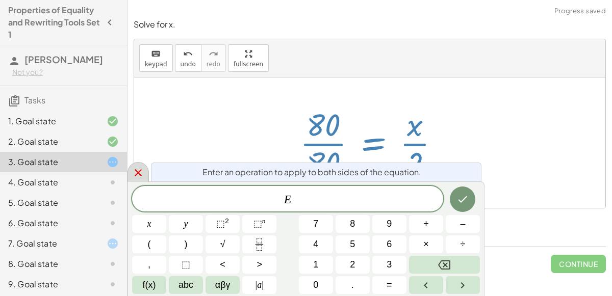
click at [131, 176] on div at bounding box center [138, 172] width 21 height 20
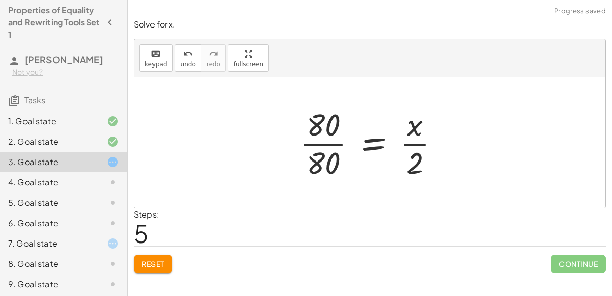
click at [332, 143] on div at bounding box center [374, 143] width 158 height 79
click at [420, 144] on div at bounding box center [389, 143] width 125 height 79
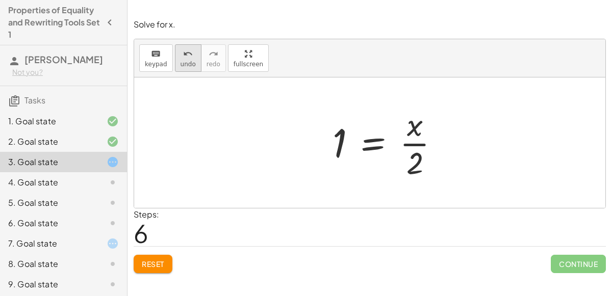
click at [175, 57] on button "undo undo" at bounding box center [188, 58] width 27 height 28
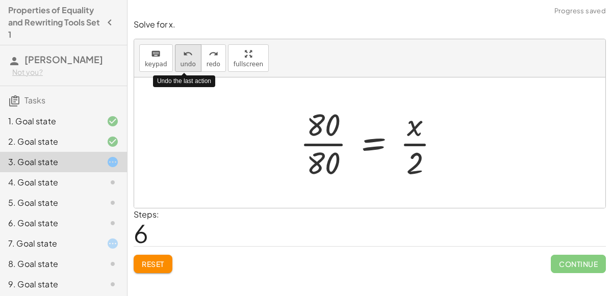
click at [175, 58] on button "undo undo" at bounding box center [188, 58] width 27 height 28
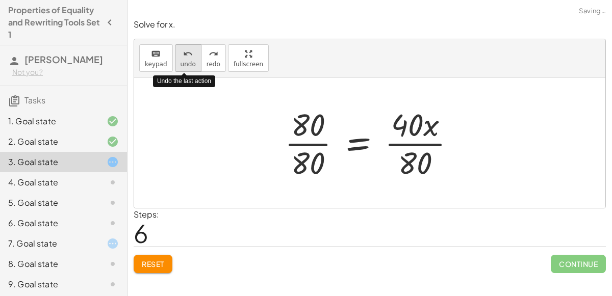
click at [181, 61] on span "undo" at bounding box center [188, 64] width 15 height 7
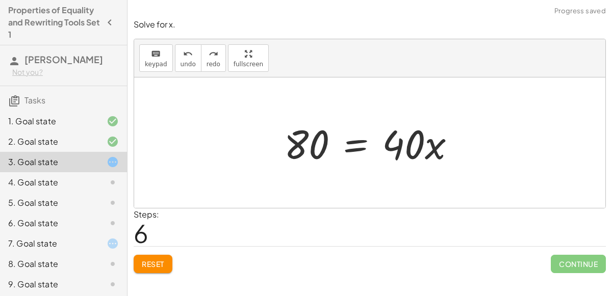
click at [359, 141] on div at bounding box center [374, 143] width 190 height 53
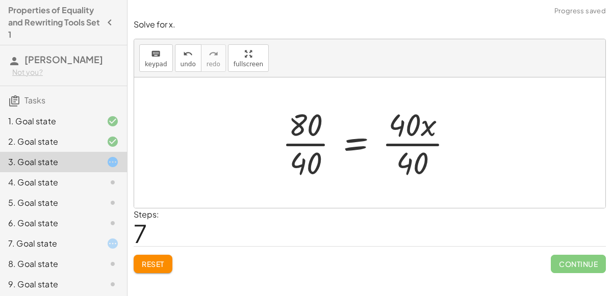
click at [410, 143] on div at bounding box center [371, 143] width 189 height 79
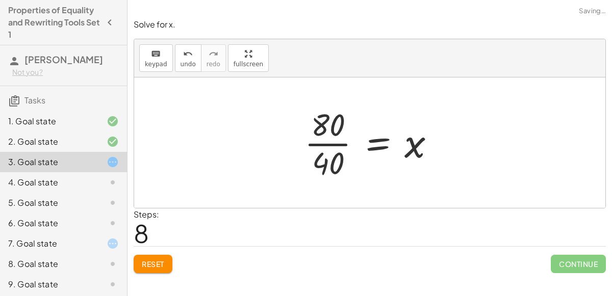
click at [304, 145] on div at bounding box center [373, 143] width 149 height 79
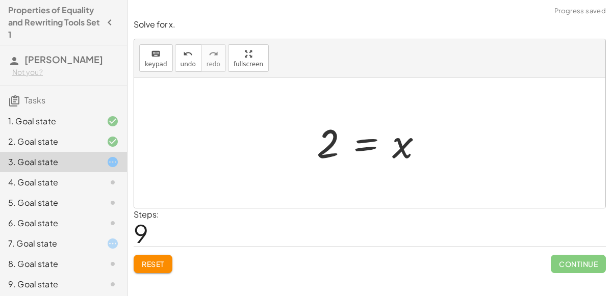
click at [345, 145] on div at bounding box center [374, 143] width 124 height 50
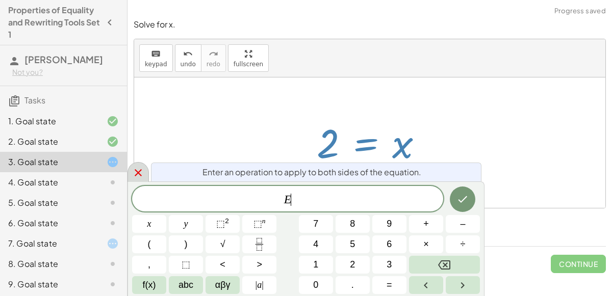
click at [140, 175] on icon at bounding box center [138, 172] width 7 height 7
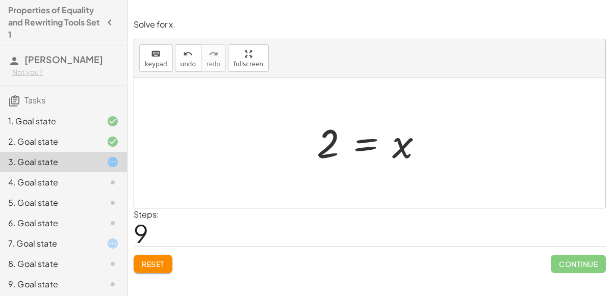
click at [110, 181] on icon at bounding box center [113, 182] width 12 height 12
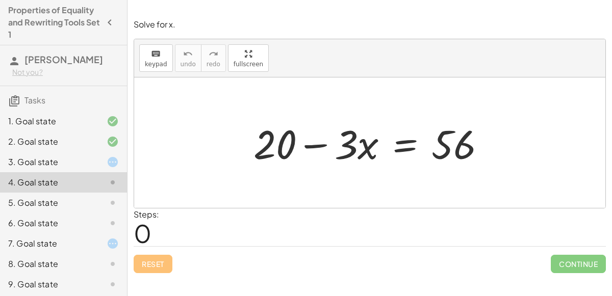
click at [413, 150] on div at bounding box center [373, 143] width 251 height 53
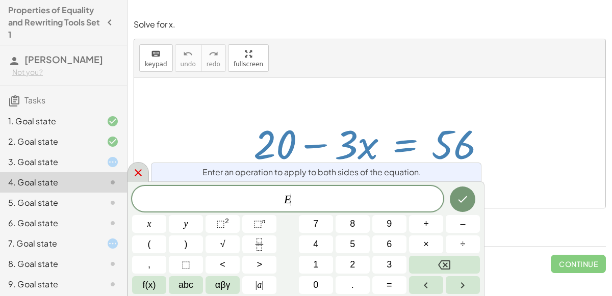
click at [138, 169] on icon at bounding box center [138, 173] width 12 height 12
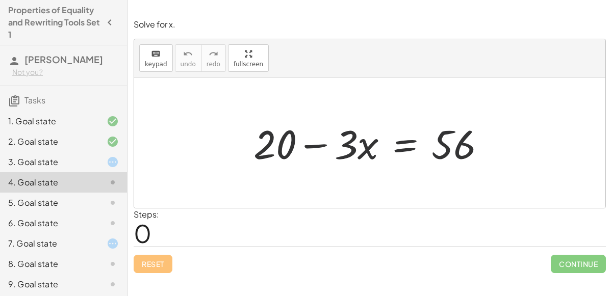
click at [337, 139] on div at bounding box center [373, 143] width 251 height 53
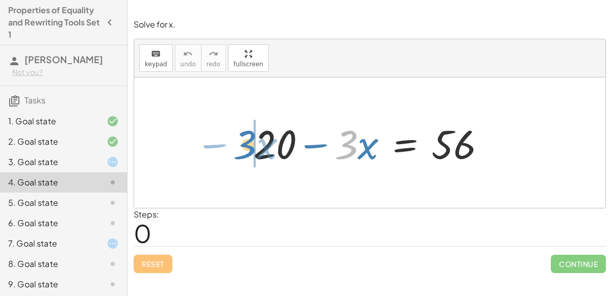
drag, startPoint x: 351, startPoint y: 145, endPoint x: 229, endPoint y: 146, distance: 122.9
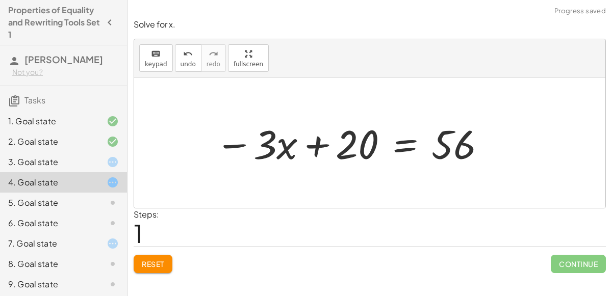
click at [331, 143] on div at bounding box center [351, 143] width 282 height 53
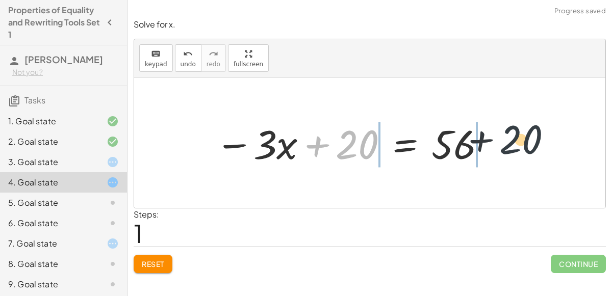
drag, startPoint x: 347, startPoint y: 148, endPoint x: 526, endPoint y: 143, distance: 179.1
click at [526, 143] on div "+ 20 − · 3 · x = 56 + 20 + 20 − · 3 · x = 56" at bounding box center [369, 143] width 471 height 131
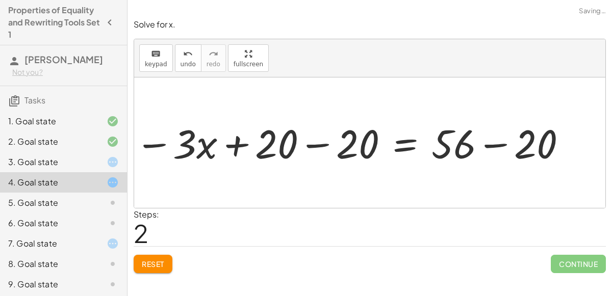
click at [488, 139] on div at bounding box center [359, 142] width 391 height 46
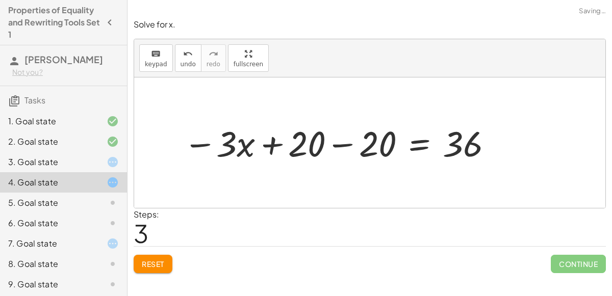
click at [330, 135] on div at bounding box center [339, 142] width 322 height 46
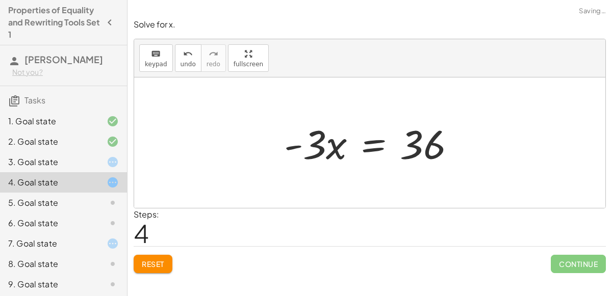
click at [371, 140] on div at bounding box center [374, 143] width 190 height 53
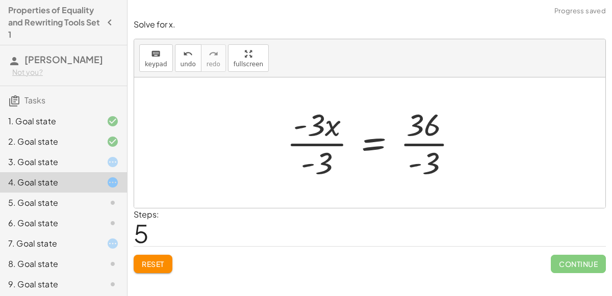
click at [322, 141] on div at bounding box center [376, 143] width 189 height 79
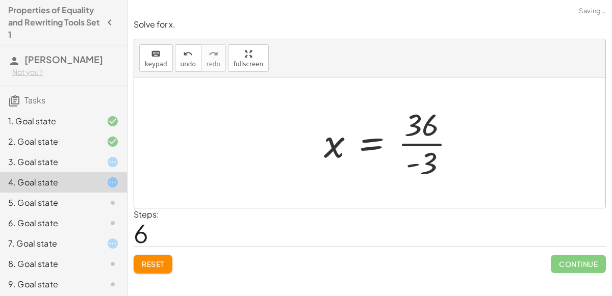
click at [410, 142] on div at bounding box center [394, 143] width 150 height 79
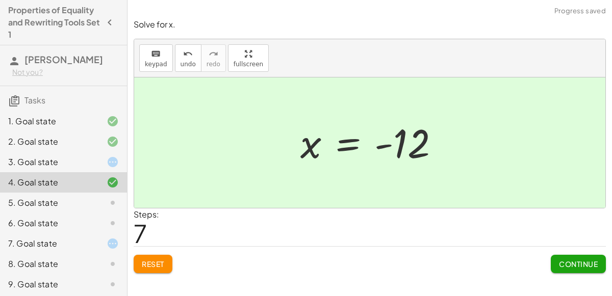
click at [546, 257] on div "Reset Continue" at bounding box center [370, 259] width 472 height 27
click at [552, 258] on button "Continue" at bounding box center [578, 264] width 55 height 18
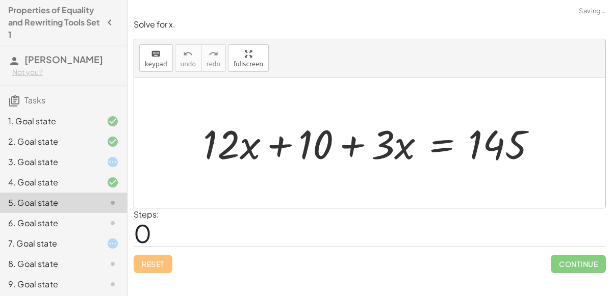
click at [122, 178] on div "4. Goal state" at bounding box center [63, 182] width 127 height 20
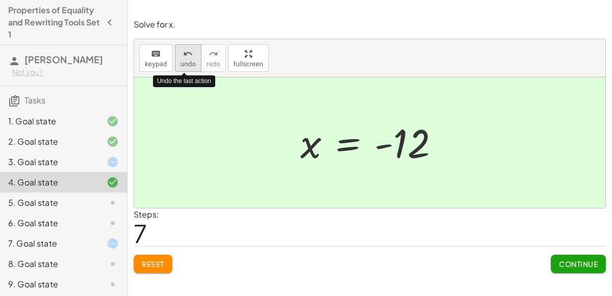
click at [183, 50] on icon "undo" at bounding box center [188, 54] width 10 height 12
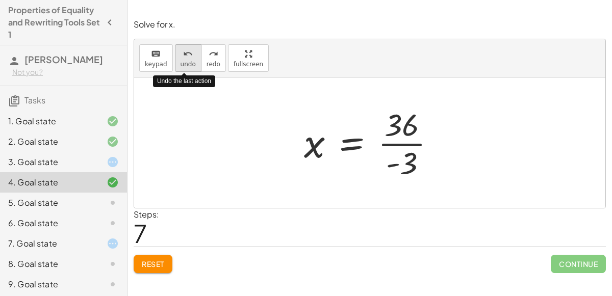
click at [183, 50] on icon "undo" at bounding box center [188, 54] width 10 height 12
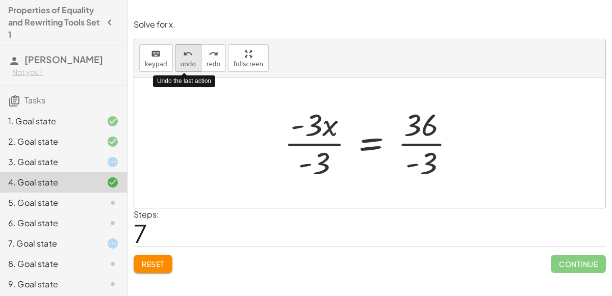
click at [183, 50] on icon "undo" at bounding box center [188, 54] width 10 height 12
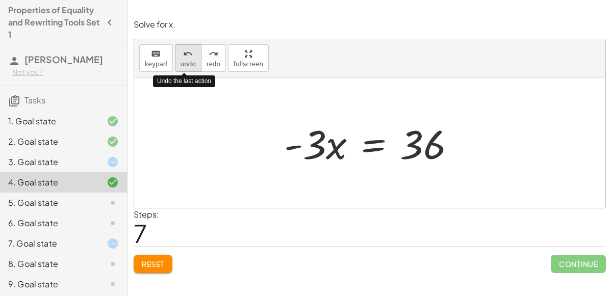
click at [183, 50] on icon "undo" at bounding box center [188, 54] width 10 height 12
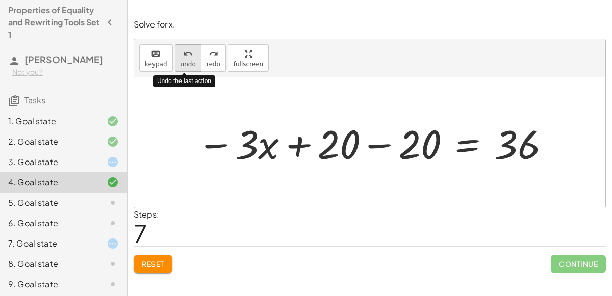
click at [183, 50] on icon "undo" at bounding box center [188, 54] width 10 height 12
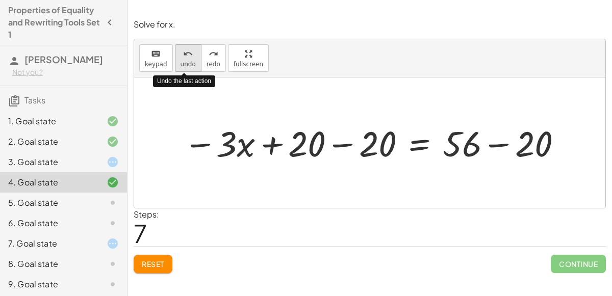
click at [183, 50] on icon "undo" at bounding box center [188, 54] width 10 height 12
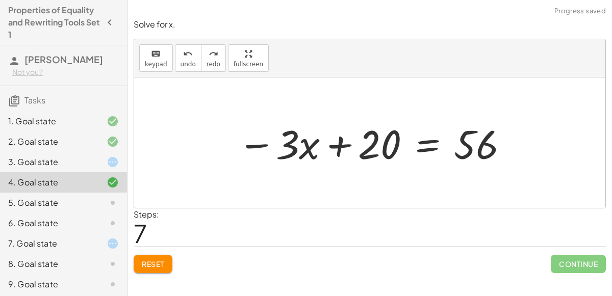
click at [32, 157] on div "3. Goal state" at bounding box center [49, 162] width 82 height 12
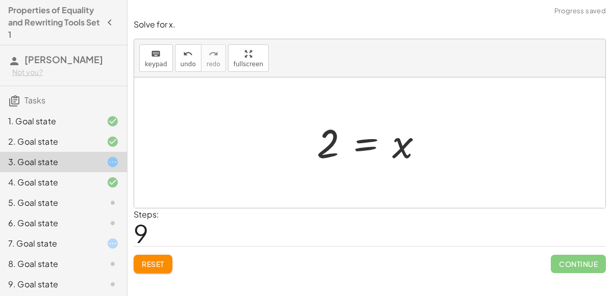
click at [140, 261] on button "Reset" at bounding box center [153, 264] width 39 height 18
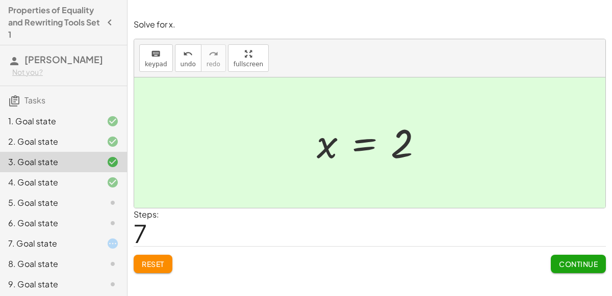
click at [468, 129] on div at bounding box center [369, 143] width 471 height 131
click at [193, 67] on button "undo undo" at bounding box center [188, 58] width 27 height 28
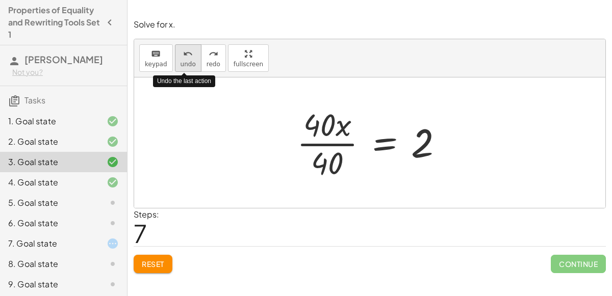
click at [193, 67] on button "undo undo" at bounding box center [188, 58] width 27 height 28
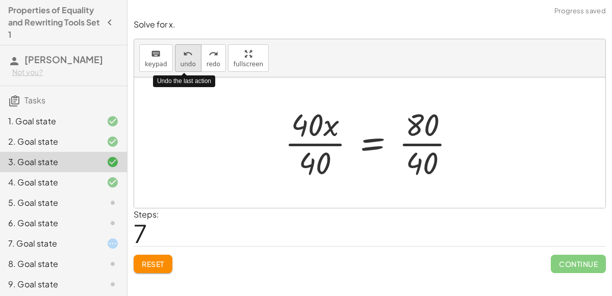
click at [193, 67] on button "undo undo" at bounding box center [188, 58] width 27 height 28
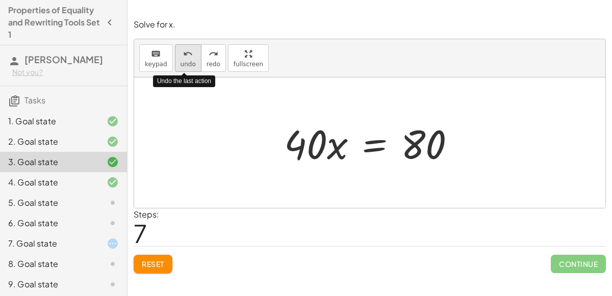
click at [193, 67] on button "undo undo" at bounding box center [188, 58] width 27 height 28
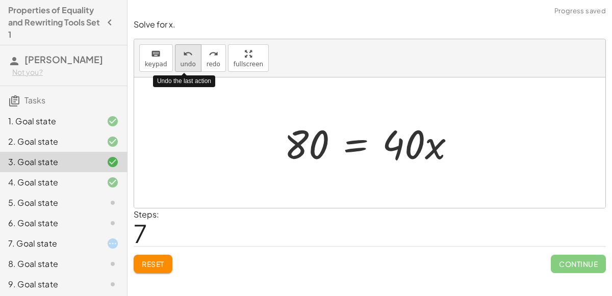
click at [193, 67] on button "undo undo" at bounding box center [188, 58] width 27 height 28
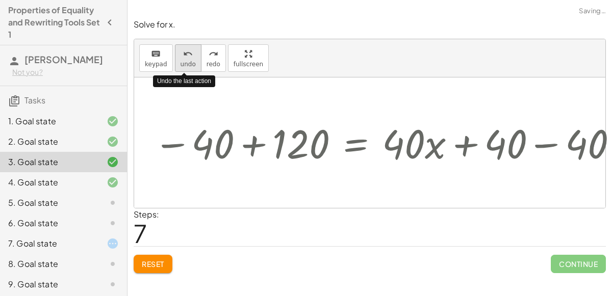
click at [193, 67] on button "undo undo" at bounding box center [188, 58] width 27 height 28
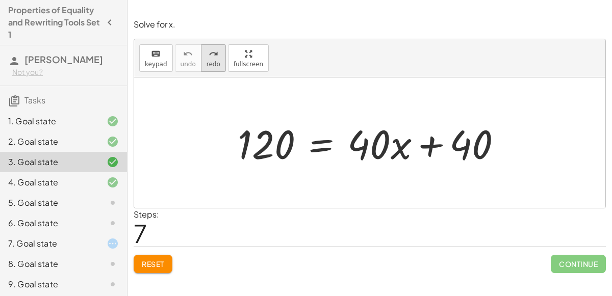
click at [212, 48] on icon "redo" at bounding box center [214, 54] width 10 height 12
click at [99, 200] on div at bounding box center [104, 203] width 29 height 12
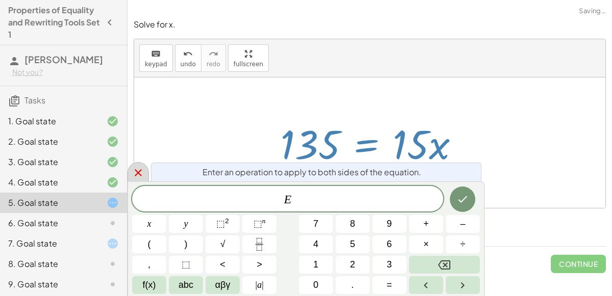
click at [138, 173] on icon at bounding box center [138, 172] width 7 height 7
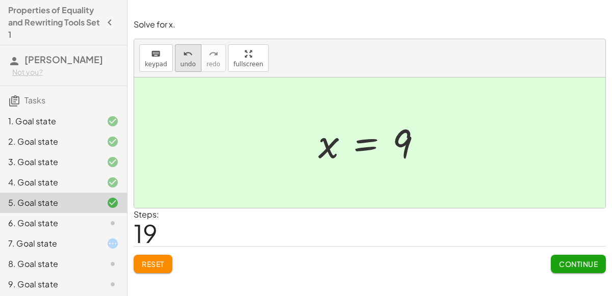
click at [183, 55] on icon "undo" at bounding box center [188, 54] width 10 height 12
click at [192, 55] on button "undo undo" at bounding box center [188, 58] width 27 height 28
click at [187, 58] on icon "undo" at bounding box center [188, 54] width 10 height 12
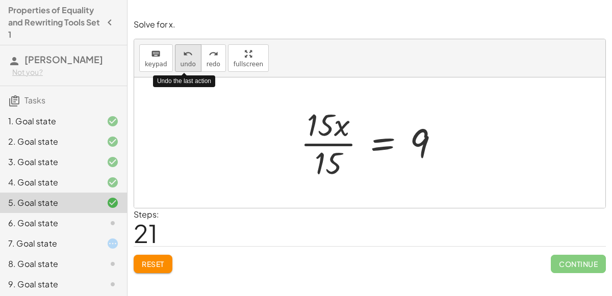
click at [187, 58] on icon "undo" at bounding box center [188, 54] width 10 height 12
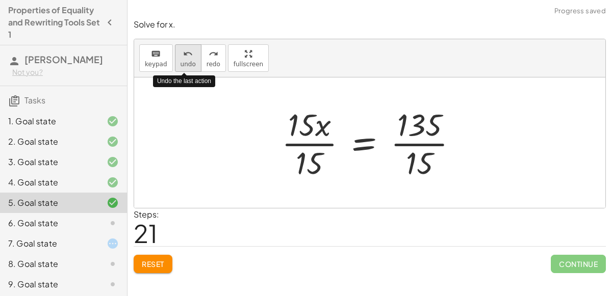
click at [187, 58] on icon "undo" at bounding box center [188, 54] width 10 height 12
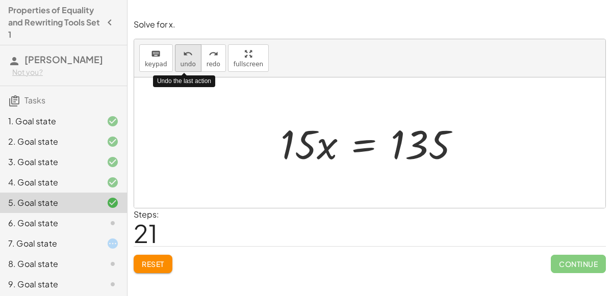
click at [187, 58] on icon "undo" at bounding box center [188, 54] width 10 height 12
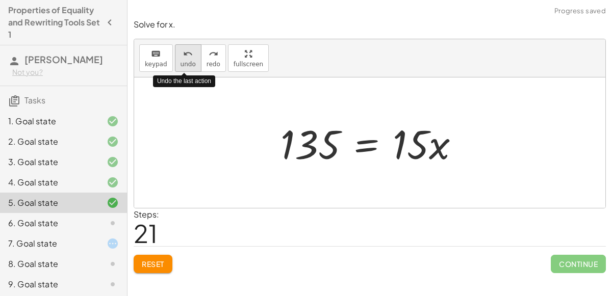
click at [187, 58] on icon "undo" at bounding box center [188, 54] width 10 height 12
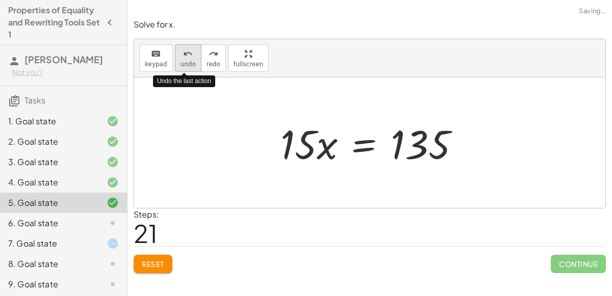
click at [187, 58] on icon "undo" at bounding box center [188, 54] width 10 height 12
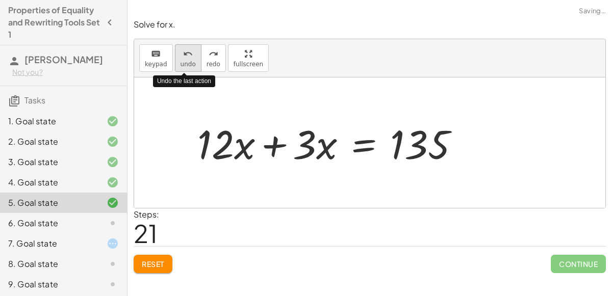
click at [187, 58] on icon "undo" at bounding box center [188, 54] width 10 height 12
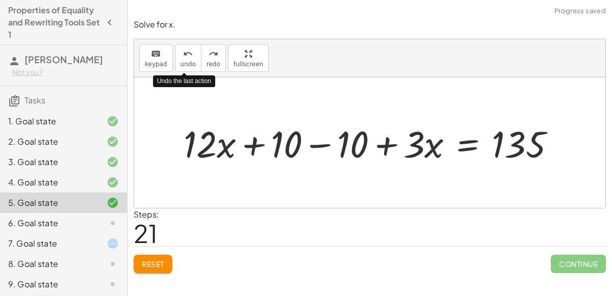
click at [612, 191] on div "Solve for x. keyboard keypad undo undo redo redo fullscreen Undo the last actio…" at bounding box center [370, 146] width 485 height 267
click at [35, 229] on div "6. Goal state" at bounding box center [49, 223] width 82 height 12
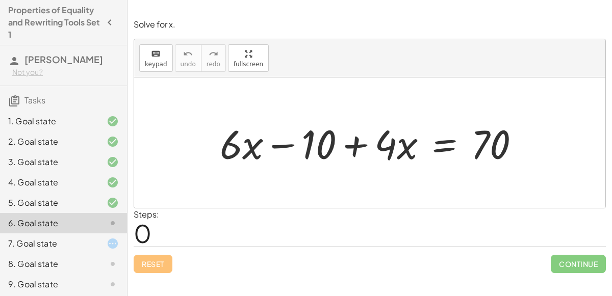
click at [106, 239] on div at bounding box center [104, 244] width 29 height 12
